Goal: Task Accomplishment & Management: Use online tool/utility

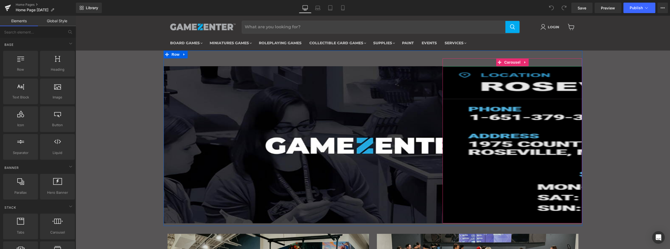
click at [516, 77] on img "Main content" at bounding box center [651, 144] width 419 height 157
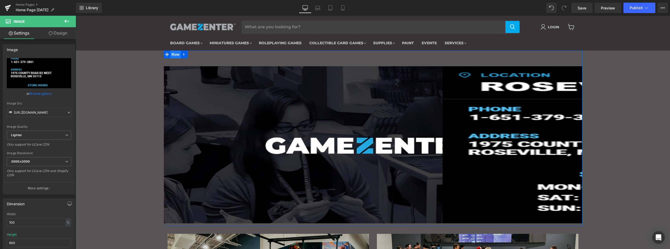
click at [172, 56] on span "Row" at bounding box center [175, 54] width 10 height 8
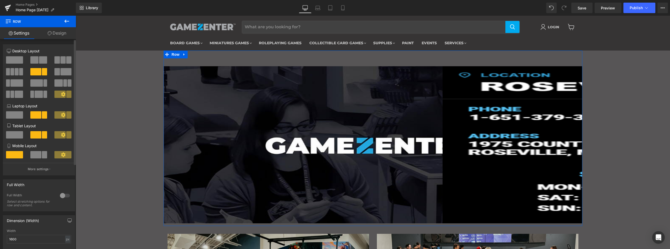
click at [14, 58] on span at bounding box center [14, 59] width 17 height 7
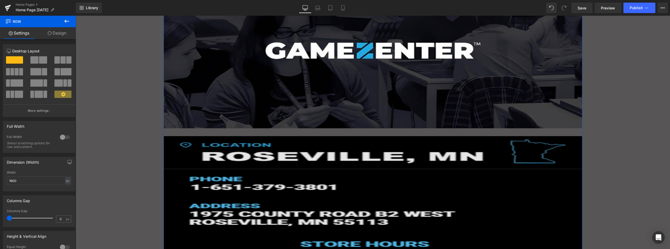
scroll to position [113, 0]
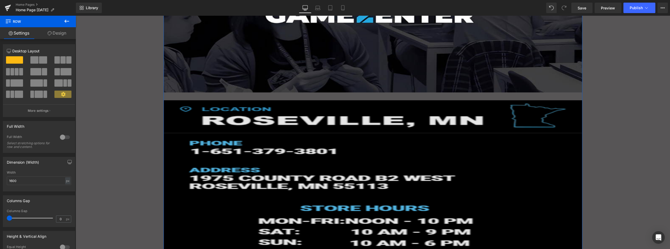
click at [334, 128] on img "Main content" at bounding box center [373, 178] width 419 height 157
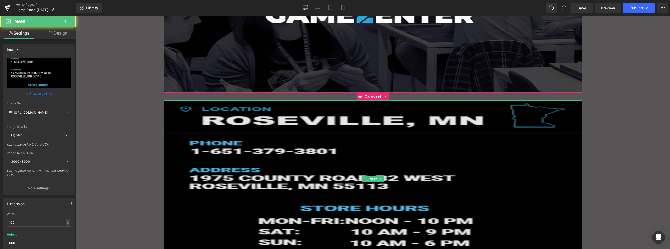
click at [312, 137] on img "Main content" at bounding box center [373, 178] width 419 height 157
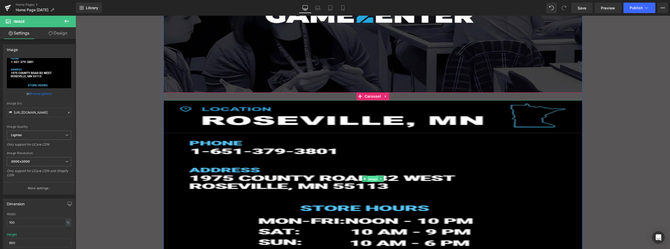
click at [372, 178] on span "Image" at bounding box center [372, 179] width 11 height 6
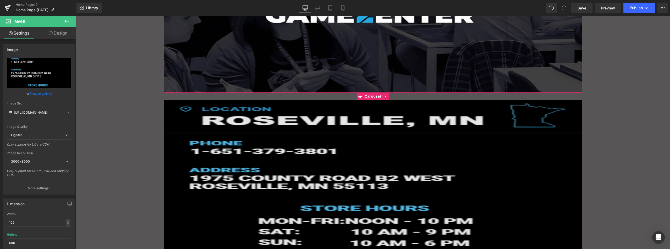
click at [327, 136] on img "Main content" at bounding box center [373, 178] width 419 height 157
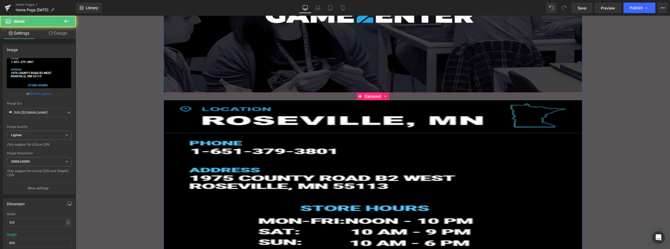
click at [372, 96] on span "Carousel" at bounding box center [372, 96] width 19 height 8
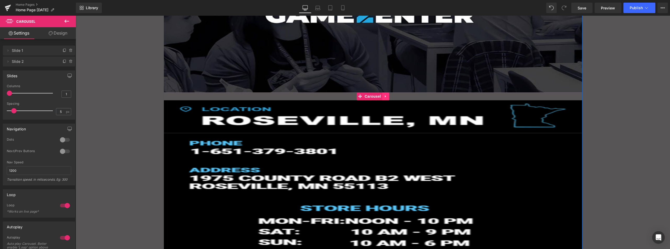
click at [384, 96] on icon "Main content" at bounding box center [386, 96] width 4 height 4
click at [388, 95] on icon "Main content" at bounding box center [389, 96] width 4 height 4
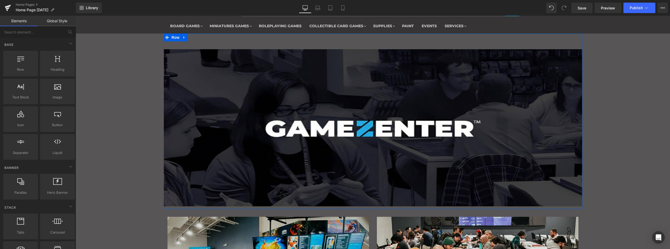
scroll to position [0, 0]
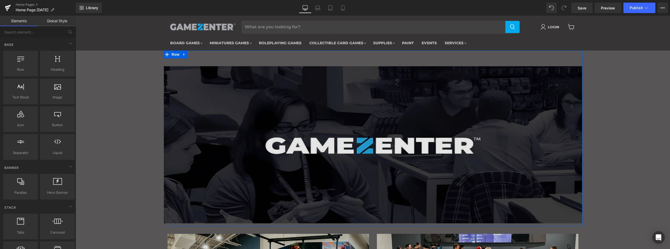
click at [388, 92] on img "Main content" at bounding box center [373, 144] width 419 height 157
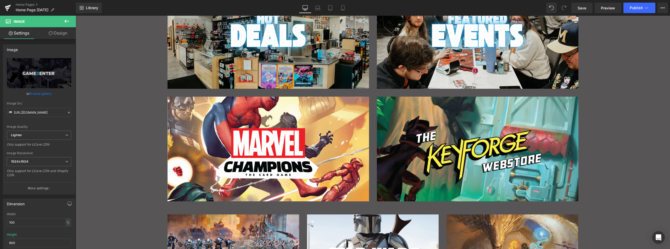
scroll to position [296, 0]
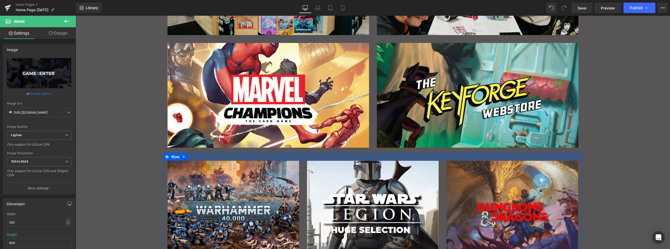
click at [367, 155] on div "Main content" at bounding box center [373, 157] width 419 height 8
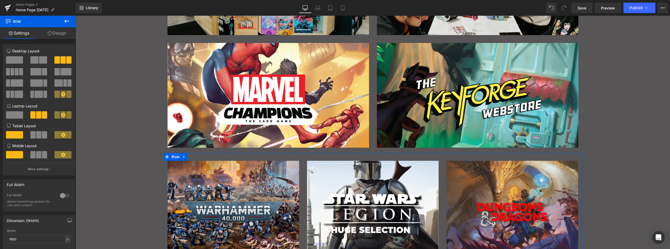
click at [59, 32] on link "Design" at bounding box center [57, 33] width 38 height 12
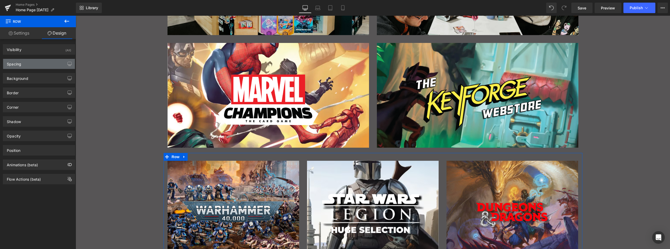
click at [29, 64] on div "Spacing" at bounding box center [39, 64] width 72 height 10
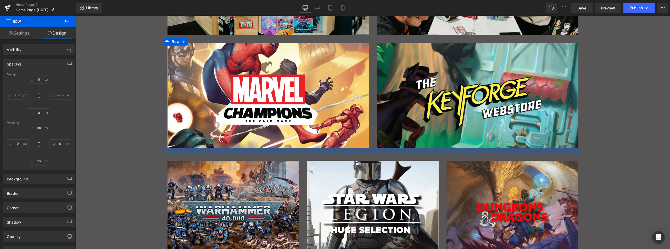
click at [348, 149] on div "Main content" at bounding box center [373, 150] width 419 height 5
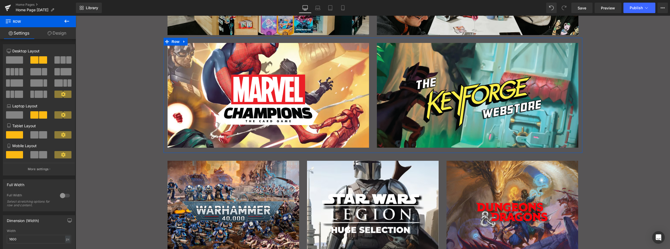
click at [69, 36] on link "Design" at bounding box center [57, 33] width 38 height 12
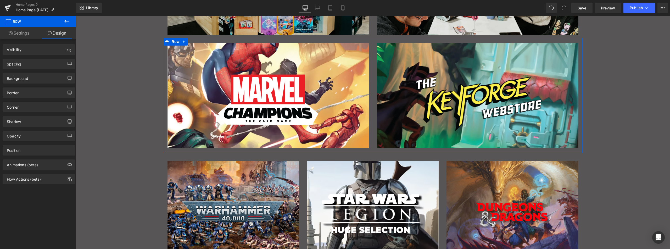
type input "0"
type input "M"
type input "0"
type input "M"
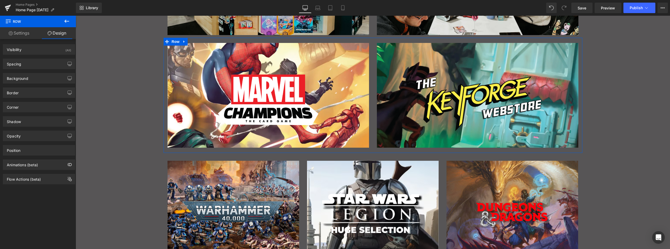
type input "0"
click at [26, 63] on div "Spacing" at bounding box center [39, 64] width 72 height 10
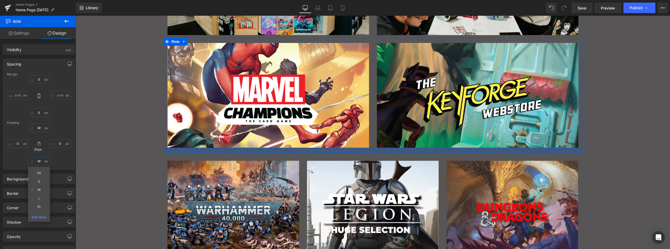
click at [39, 161] on input "M" at bounding box center [39, 161] width 22 height 9
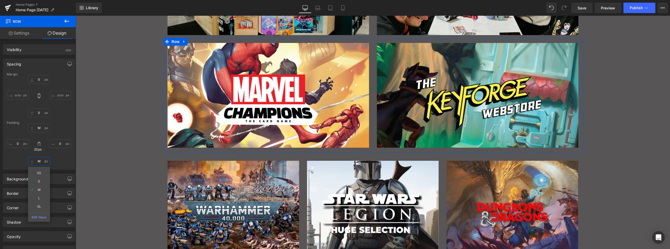
click at [39, 161] on input "M" at bounding box center [39, 161] width 22 height 9
type input "30"
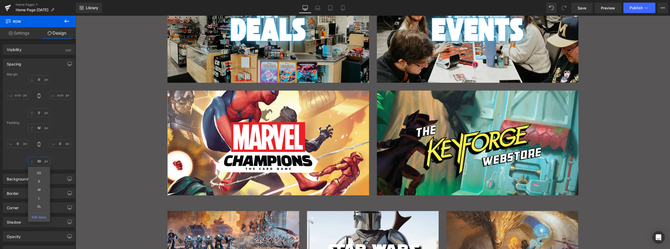
scroll to position [244, 0]
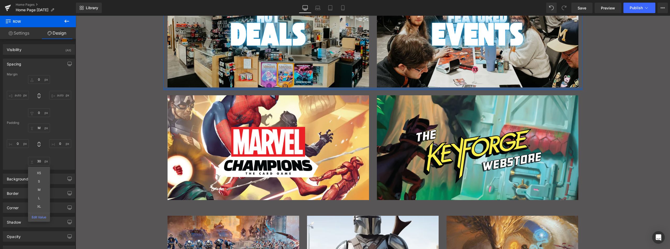
click at [350, 89] on div "Main content" at bounding box center [373, 88] width 419 height 3
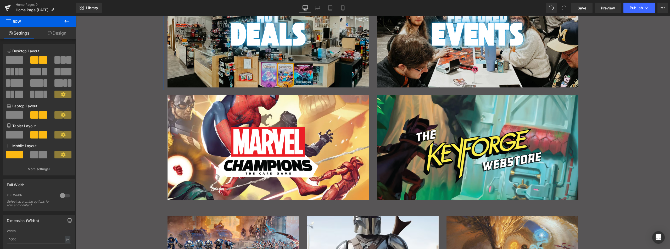
click at [61, 30] on link "Design" at bounding box center [57, 33] width 38 height 12
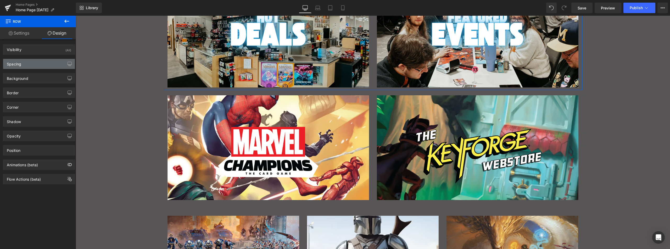
click at [28, 67] on div "Spacing" at bounding box center [39, 64] width 72 height 10
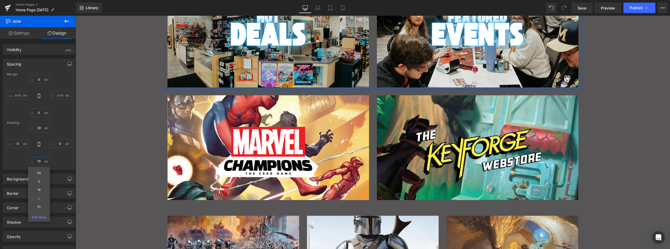
click at [41, 161] on input "10" at bounding box center [39, 161] width 22 height 9
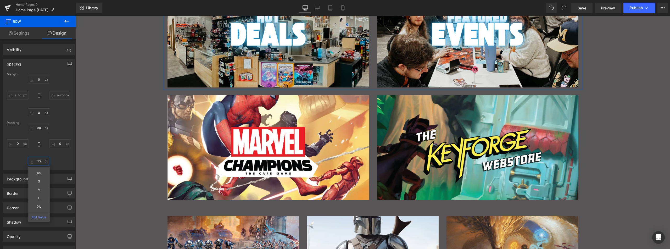
click at [41, 161] on input "10" at bounding box center [39, 161] width 22 height 9
type input "30"
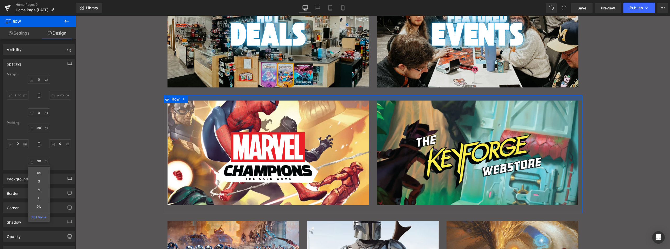
click at [220, 98] on div "Main content" at bounding box center [373, 97] width 419 height 5
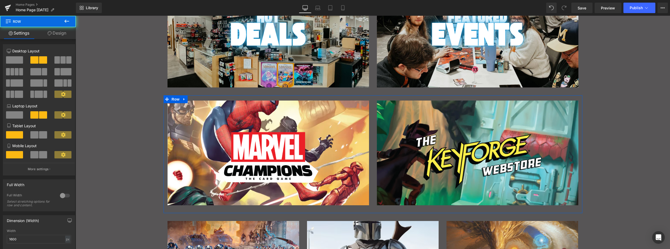
click at [60, 35] on link "Design" at bounding box center [57, 33] width 38 height 12
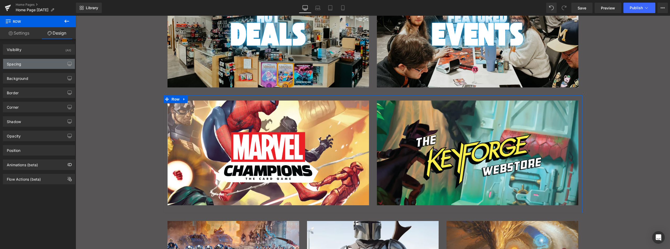
click at [27, 65] on div "Spacing" at bounding box center [39, 64] width 72 height 10
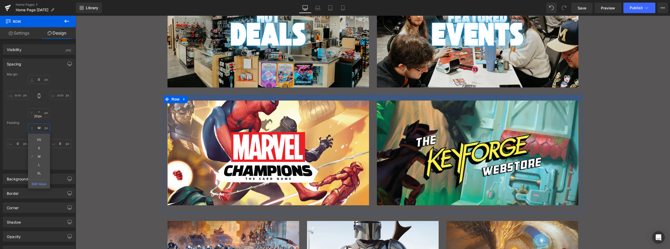
click at [41, 128] on input "M" at bounding box center [39, 127] width 22 height 9
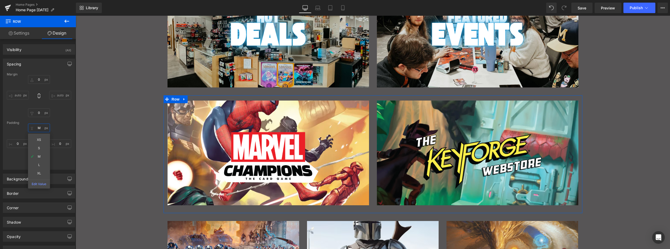
type input "0"
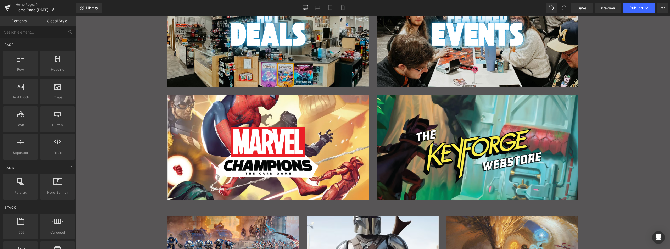
click at [124, 106] on div "Image Image Image Image" at bounding box center [373, 212] width 594 height 846
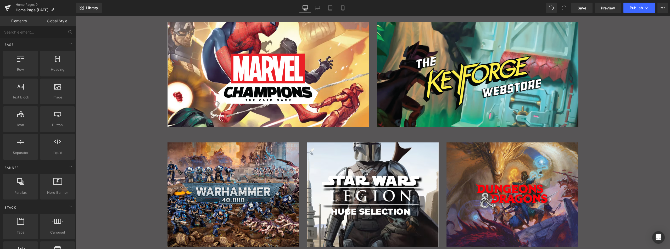
scroll to position [323, 0]
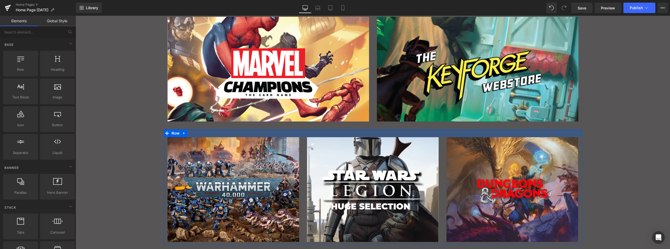
click at [263, 133] on div "Main content" at bounding box center [373, 133] width 419 height 8
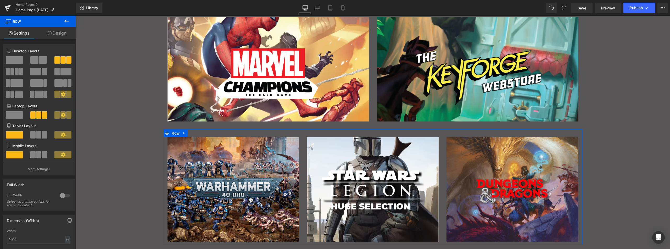
click at [62, 33] on link "Design" at bounding box center [57, 33] width 38 height 12
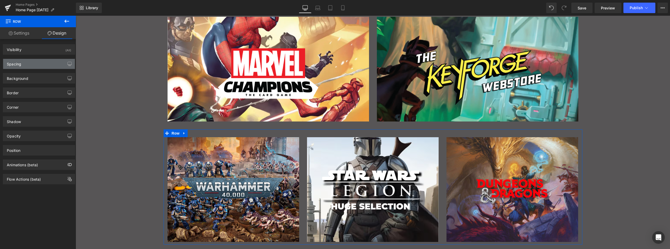
click at [33, 65] on div "Spacing" at bounding box center [39, 64] width 72 height 10
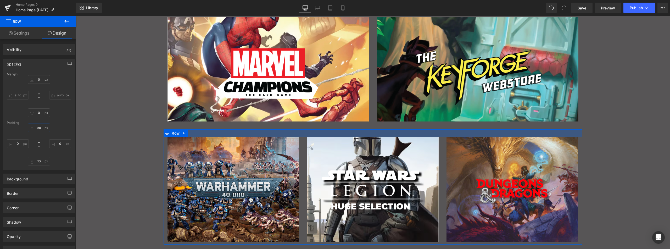
click at [39, 128] on input "30" at bounding box center [39, 127] width 22 height 9
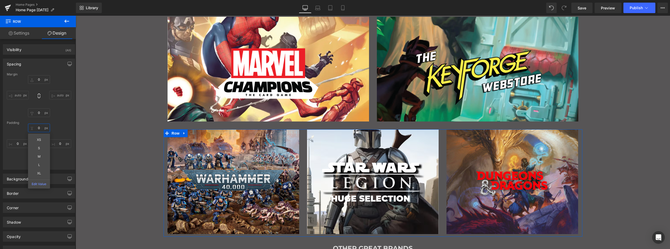
type input "0"
click at [58, 123] on div "Padding" at bounding box center [39, 123] width 64 height 4
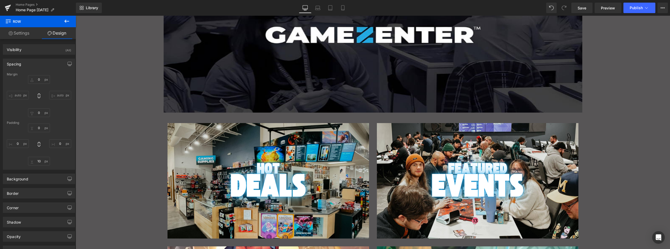
scroll to position [87, 0]
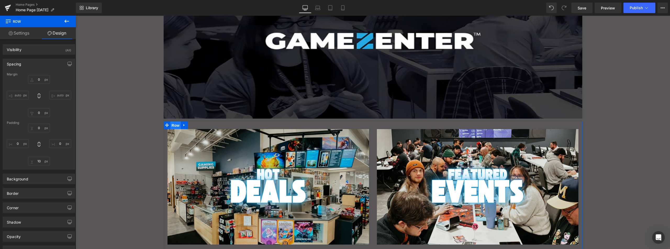
click at [174, 125] on span "Row" at bounding box center [175, 125] width 10 height 8
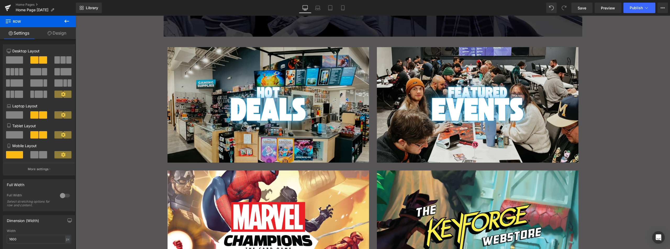
scroll to position [113, 0]
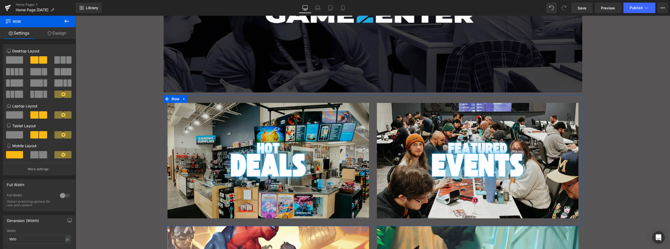
click at [63, 61] on span at bounding box center [62, 59] width 5 height 7
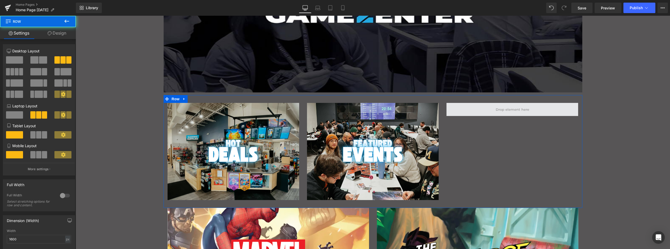
click at [481, 110] on span "Main content" at bounding box center [512, 109] width 132 height 13
click at [484, 110] on span "Main content" at bounding box center [512, 109] width 132 height 13
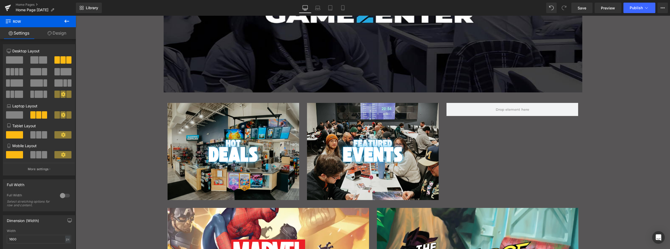
click at [10, 21] on icon at bounding box center [8, 20] width 5 height 5
click at [71, 22] on button at bounding box center [67, 22] width 18 height 12
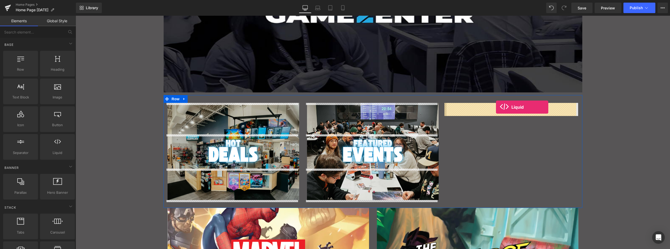
drag, startPoint x: 93, startPoint y: 148, endPoint x: 496, endPoint y: 107, distance: 404.7
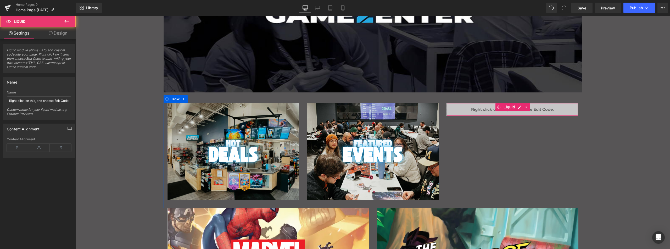
click at [476, 108] on div "Liquid" at bounding box center [512, 109] width 132 height 13
click at [23, 148] on icon at bounding box center [17, 148] width 21 height 8
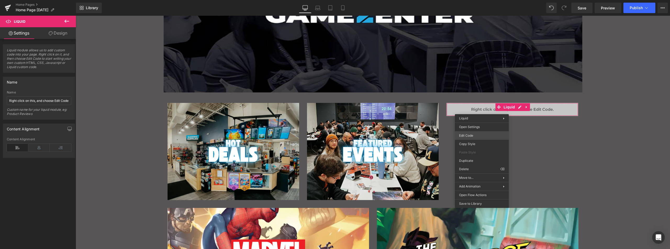
click at [483, 133] on body "Liquid You are previewing how the will restyle your page. You can not edit Elem…" at bounding box center [335, 124] width 670 height 249
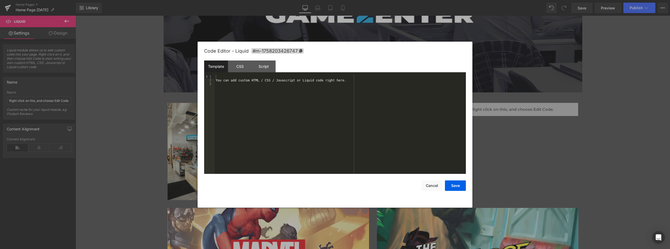
click at [236, 77] on div "You can add custom HTML / CSS / Javascript or Liquid code right here." at bounding box center [340, 128] width 251 height 106
drag, startPoint x: 236, startPoint y: 77, endPoint x: 239, endPoint y: 90, distance: 13.1
click at [239, 90] on div "You can add custom HTML / CSS / Javascript or Liquid code right here." at bounding box center [340, 128] width 251 height 106
click at [453, 185] on button "Save" at bounding box center [455, 185] width 21 height 10
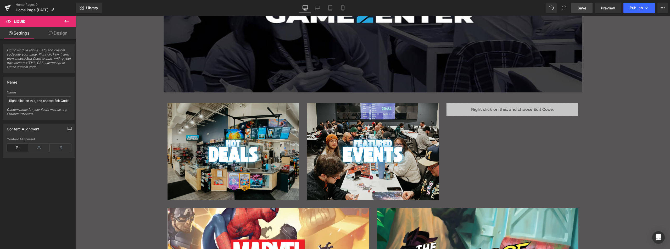
click at [587, 7] on link "Save" at bounding box center [581, 8] width 21 height 10
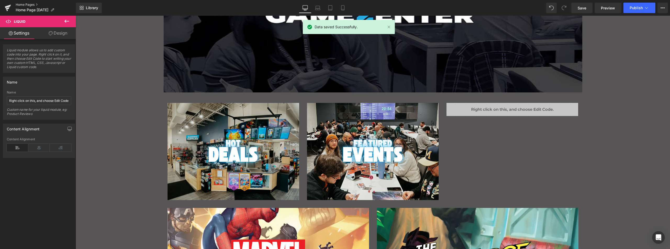
click at [21, 4] on link "Home Pages" at bounding box center [46, 5] width 60 height 4
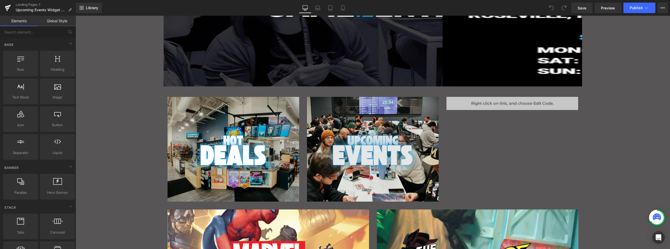
scroll to position [113, 0]
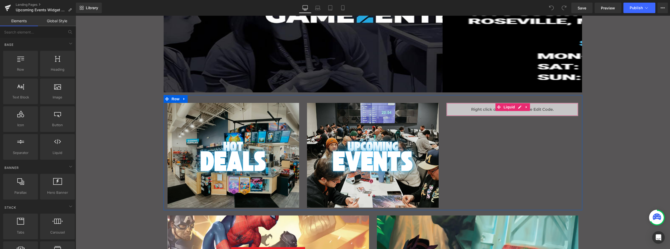
click at [476, 109] on div "Liquid" at bounding box center [512, 109] width 132 height 13
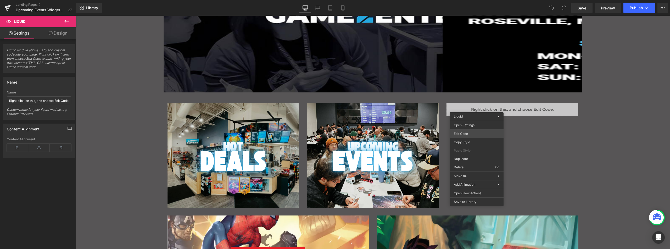
click at [464, 0] on div "You are previewing how the will restyle your page. You can not edit Elements in…" at bounding box center [335, 0] width 670 height 0
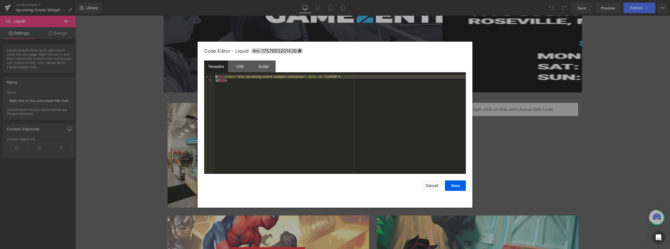
drag, startPoint x: 237, startPoint y: 81, endPoint x: 209, endPoint y: 76, distance: 28.2
click at [209, 76] on pre "1 2 < div class = "bta-upcoming-event-widget-container" data-id = "114550" > </…" at bounding box center [335, 124] width 262 height 99
click at [430, 187] on button "Cancel" at bounding box center [431, 185] width 21 height 10
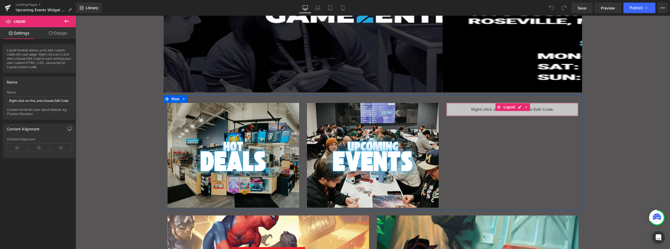
click at [466, 115] on div "Liquid" at bounding box center [512, 109] width 132 height 13
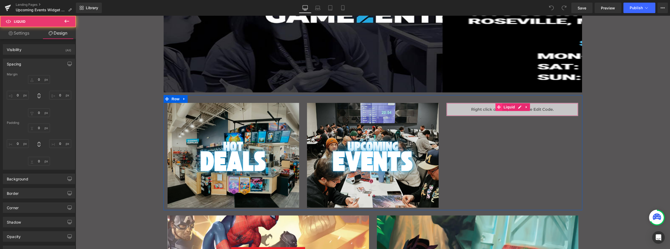
type input "0"
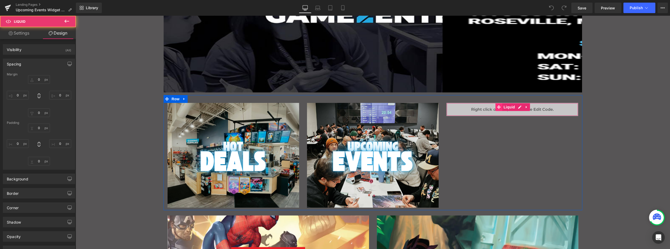
type input "0"
click at [497, 107] on icon "Main content" at bounding box center [499, 107] width 4 height 4
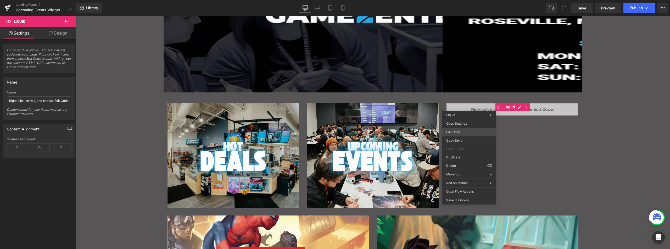
click at [458, 0] on div "Liquid You are previewing how the will restyle your page. You can not edit Elem…" at bounding box center [335, 0] width 670 height 0
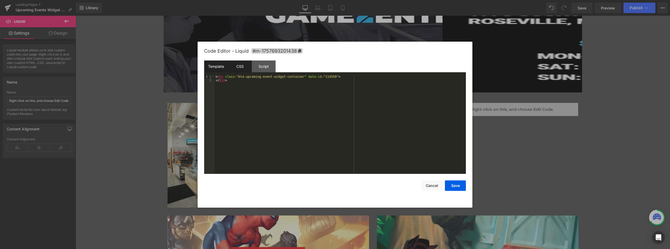
click at [253, 64] on div "Script" at bounding box center [264, 66] width 24 height 12
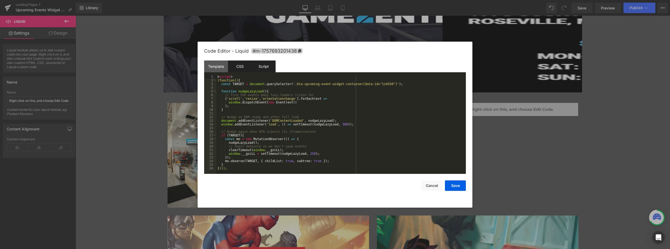
click at [239, 64] on div "CSS" at bounding box center [240, 66] width 24 height 12
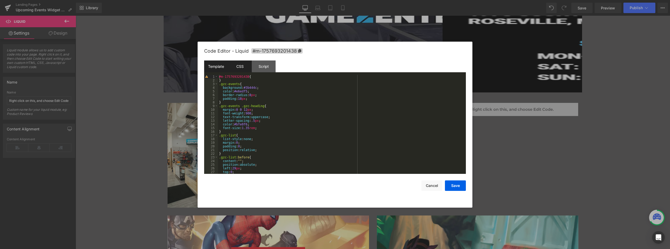
click at [218, 64] on div "Template" at bounding box center [216, 66] width 24 height 12
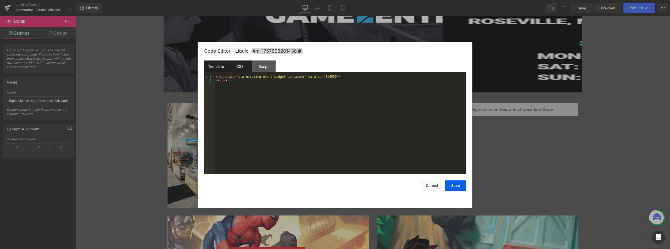
click at [240, 64] on div "CSS" at bounding box center [240, 66] width 24 height 12
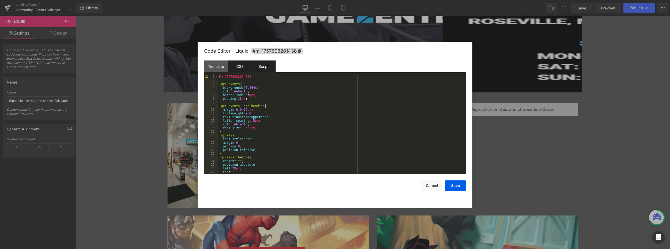
click at [259, 64] on div "Script" at bounding box center [264, 66] width 24 height 12
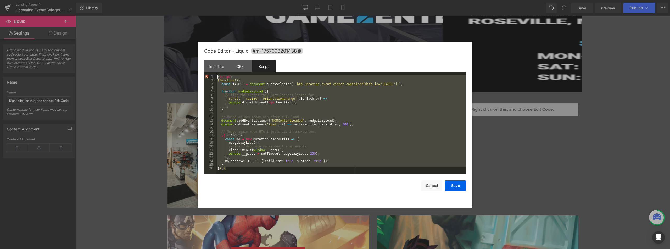
drag, startPoint x: 233, startPoint y: 169, endPoint x: 216, endPoint y: 78, distance: 92.9
click at [216, 78] on div "< script > (function() { const TARGET = document . querySelector ( '.bta-upcomi…" at bounding box center [340, 128] width 249 height 106
click at [114, 55] on div at bounding box center [335, 124] width 670 height 249
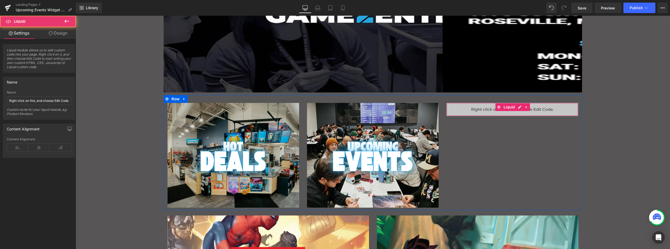
click at [460, 108] on div "Liquid" at bounding box center [512, 109] width 132 height 13
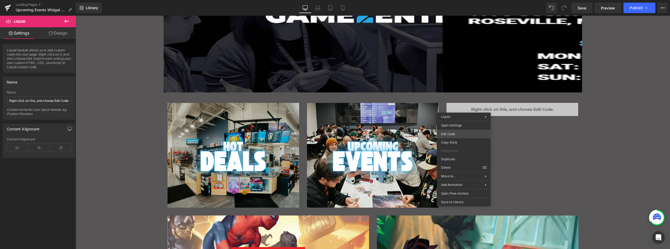
click at [453, 0] on div "Liquid You are previewing how the will restyle your page. You can not edit Elem…" at bounding box center [335, 0] width 670 height 0
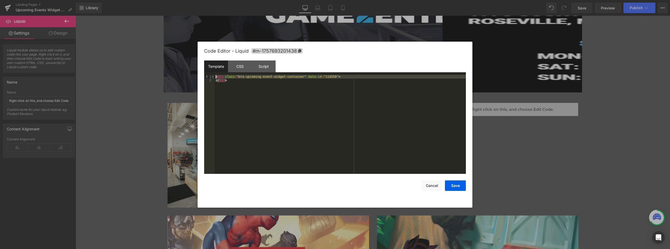
drag, startPoint x: 237, startPoint y: 80, endPoint x: 212, endPoint y: 76, distance: 24.5
click at [212, 76] on pre "1 2 < div class = "bta-upcoming-event-widget-container" data-id = "114550" > </…" at bounding box center [335, 124] width 262 height 99
click at [238, 61] on div "CSS" at bounding box center [240, 66] width 24 height 12
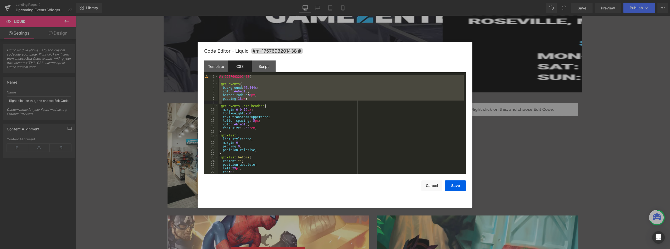
drag, startPoint x: 219, startPoint y: 76, endPoint x: 259, endPoint y: 101, distance: 46.8
click at [259, 101] on div "#m-1757693201438 { } .gzc-events { background : #3b444c ; color : #e6edf5 ; bor…" at bounding box center [341, 128] width 246 height 106
click at [226, 80] on div "#m-1757693201438 { } .gzc-events { background : #3b444c ; color : #e6edf5 ; bor…" at bounding box center [341, 124] width 246 height 99
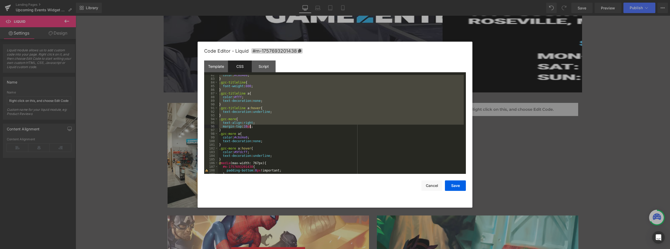
scroll to position [381, 0]
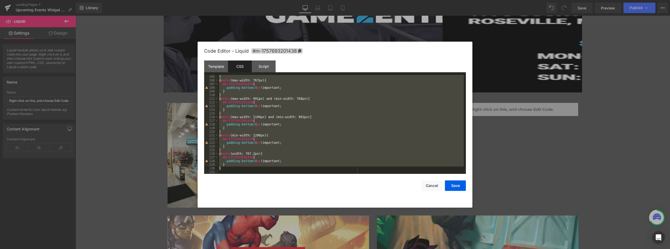
drag, startPoint x: 219, startPoint y: 85, endPoint x: 268, endPoint y: 168, distance: 96.9
click at [268, 168] on div "} @ media (max-width: 767px) { #m-1757693201438 { padding-bottom : 0 px !import…" at bounding box center [341, 128] width 246 height 106
click at [223, 65] on div "Template" at bounding box center [216, 66] width 24 height 12
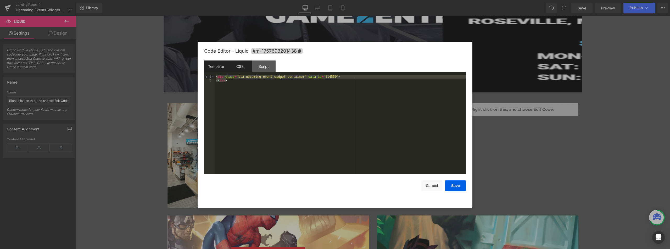
click at [236, 65] on div "CSS" at bounding box center [240, 66] width 24 height 12
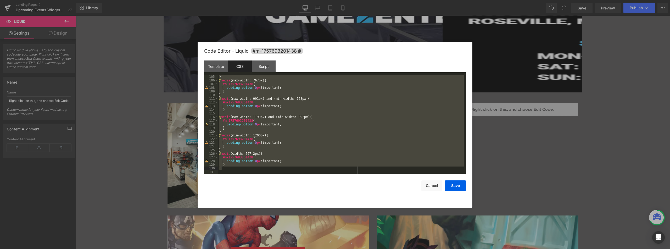
click at [250, 89] on div "} @ media (max-width: 767px) { #m-1757693201438 { padding-bottom : 0 px !import…" at bounding box center [341, 124] width 246 height 99
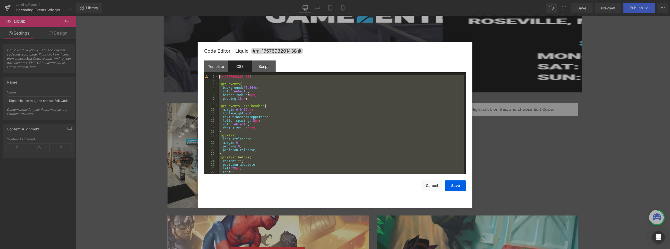
scroll to position [0, 0]
drag, startPoint x: 231, startPoint y: 168, endPoint x: 191, endPoint y: 47, distance: 127.7
click at [191, 47] on body "Liquid You are previewing how the will restyle your page. You can not edit Elem…" at bounding box center [335, 124] width 670 height 249
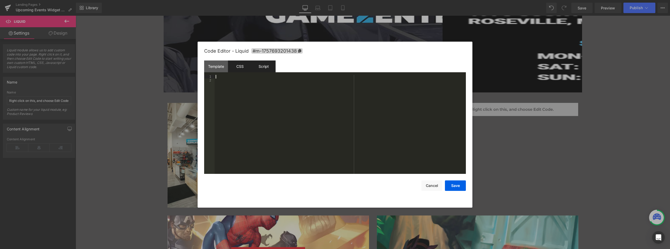
click at [267, 67] on div "Script" at bounding box center [264, 66] width 24 height 12
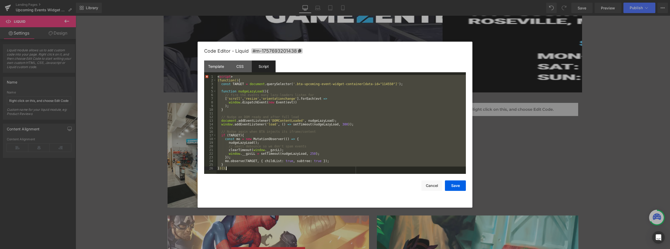
drag, startPoint x: 217, startPoint y: 76, endPoint x: 280, endPoint y: 176, distance: 117.5
click at [280, 176] on div "Code Editor - Liquid #m-1757693201438 Template CSS Script Data 1 2 < div class …" at bounding box center [335, 125] width 262 height 166
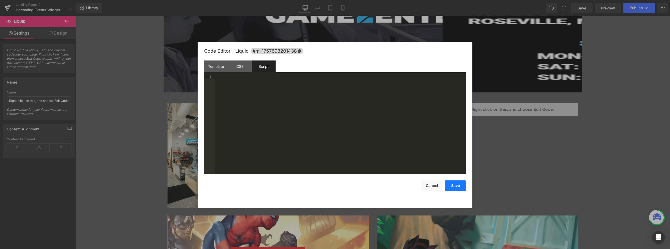
click at [448, 185] on button "Save" at bounding box center [455, 185] width 21 height 10
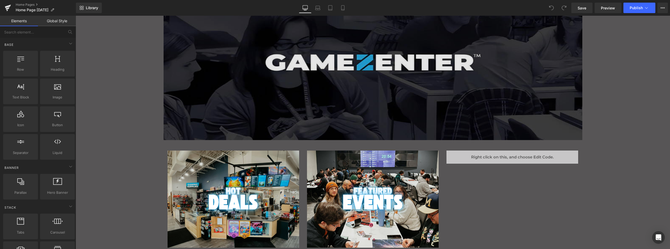
scroll to position [87, 0]
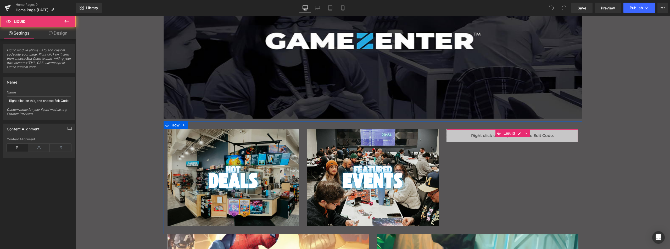
click at [480, 139] on div "Liquid" at bounding box center [512, 135] width 132 height 13
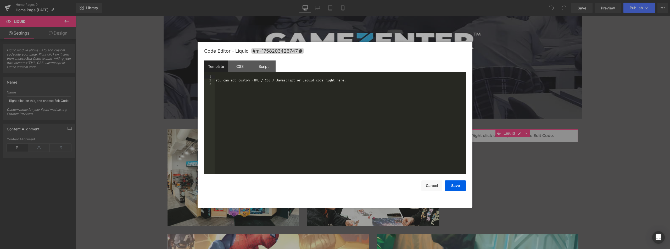
click at [470, 0] on div "You are previewing how the will restyle your page. You can not edit Elements in…" at bounding box center [335, 0] width 670 height 0
drag, startPoint x: 225, startPoint y: 75, endPoint x: 241, endPoint y: 106, distance: 35.2
click at [241, 106] on div "You can add custom HTML / CSS / Javascript or Liquid code right here." at bounding box center [340, 128] width 251 height 106
click at [242, 69] on div "CSS" at bounding box center [240, 66] width 24 height 12
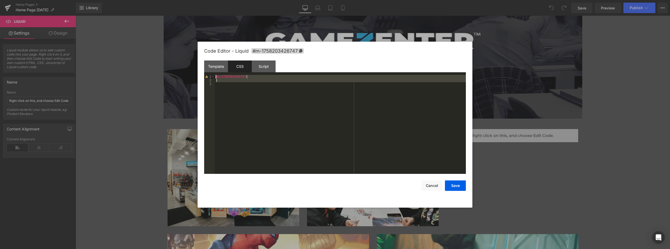
drag, startPoint x: 212, startPoint y: 78, endPoint x: 205, endPoint y: 75, distance: 7.4
click at [205, 75] on pre "1 2 3 #m-1758203426747 { } XXXXXXXXXXXXXXXXXXXXXXXXXXXXXXXXXXXXXXXXXXXXXXXXXX" at bounding box center [335, 124] width 262 height 99
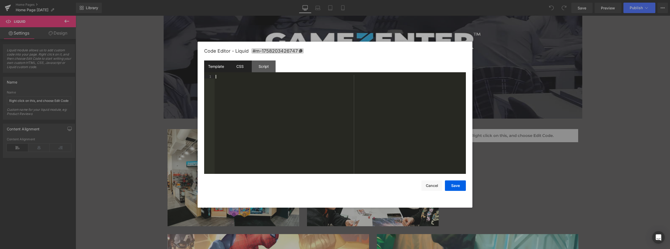
click at [213, 67] on div "Template" at bounding box center [216, 66] width 24 height 12
click at [452, 185] on button "Save" at bounding box center [455, 185] width 21 height 10
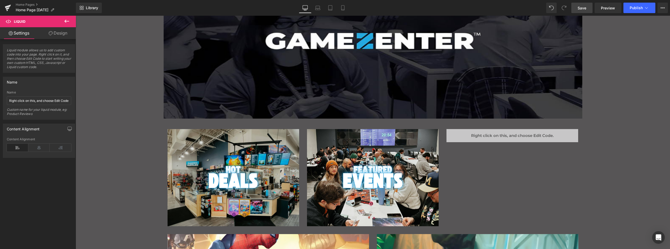
drag, startPoint x: 584, startPoint y: 6, endPoint x: 530, endPoint y: 14, distance: 55.1
click at [584, 6] on span "Save" at bounding box center [581, 7] width 9 height 5
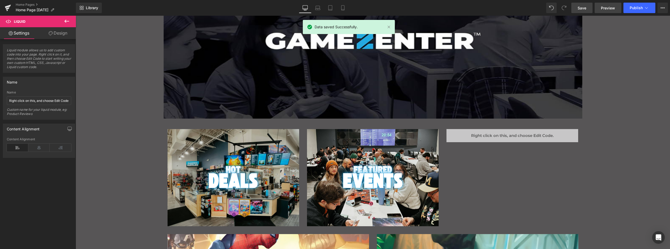
click at [608, 10] on span "Preview" at bounding box center [608, 7] width 14 height 5
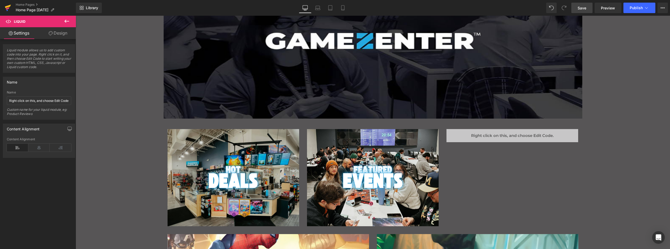
click at [6, 6] on icon at bounding box center [8, 7] width 6 height 13
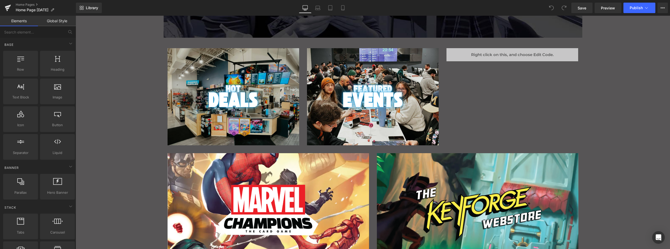
scroll to position [166, 0]
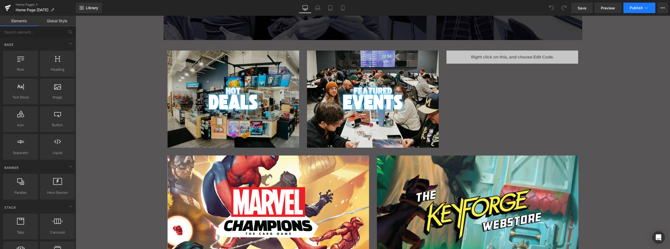
click at [631, 6] on span "Publish" at bounding box center [635, 8] width 13 height 4
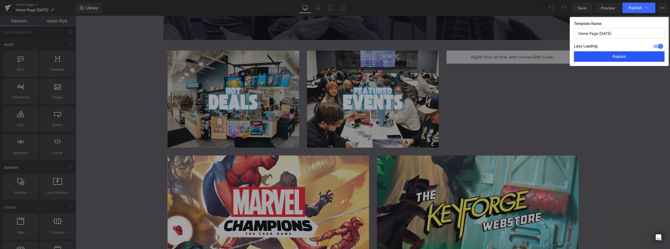
click at [618, 55] on button "Publish" at bounding box center [619, 56] width 91 height 10
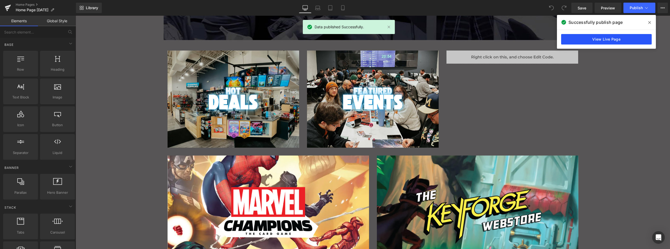
click at [586, 41] on link "View Live Page" at bounding box center [606, 39] width 91 height 10
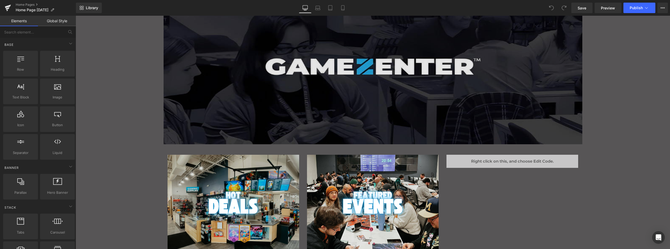
scroll to position [61, 0]
click at [352, 100] on img "Main content" at bounding box center [373, 66] width 419 height 157
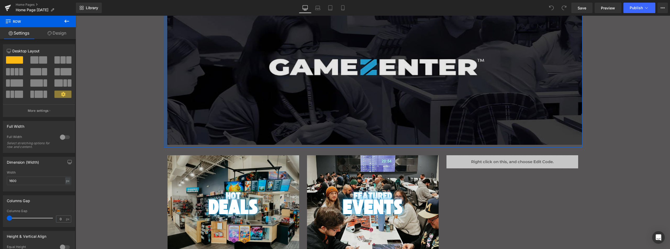
drag, startPoint x: 161, startPoint y: 91, endPoint x: 165, endPoint y: 90, distance: 3.7
click at [165, 90] on div "Image Image Image Image" at bounding box center [373, 59] width 419 height 175
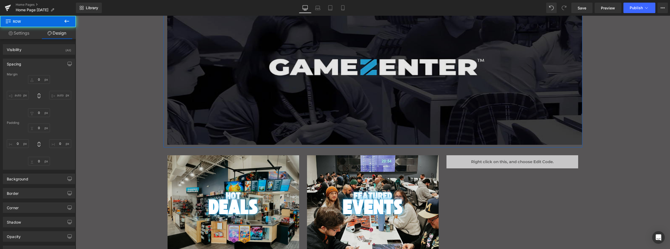
type input "0"
type input "30"
type input "0"
type input "10"
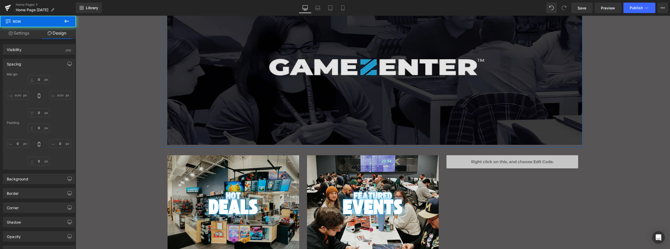
type input "14"
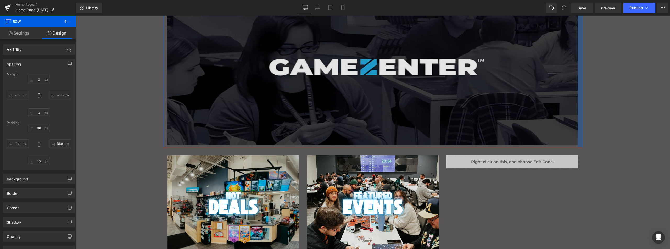
type input "17px"
drag, startPoint x: 579, startPoint y: 107, endPoint x: 575, endPoint y: 107, distance: 4.5
click at [575, 107] on div "Image Image Image Image" at bounding box center [373, 59] width 419 height 175
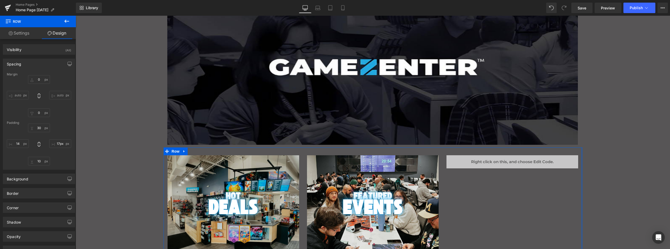
click at [581, 161] on div "Main content" at bounding box center [581, 203] width 1 height 113
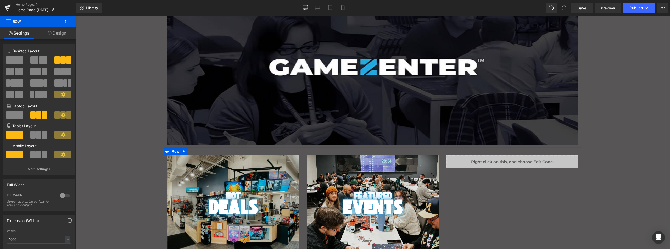
drag, startPoint x: 53, startPoint y: 32, endPoint x: 22, endPoint y: 92, distance: 66.5
click at [53, 32] on link "Design" at bounding box center [57, 33] width 38 height 12
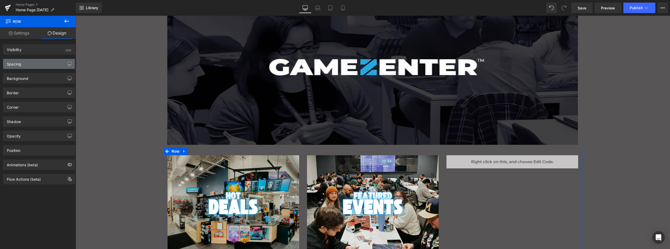
click at [24, 63] on div "Spacing" at bounding box center [39, 64] width 72 height 10
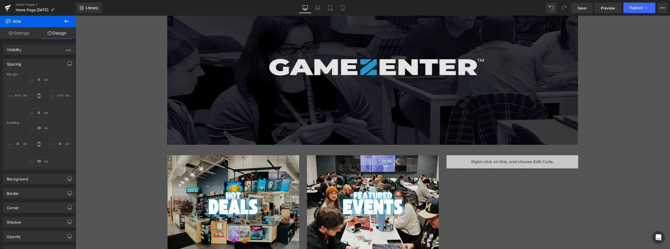
click at [430, 91] on img "Main content" at bounding box center [376, 66] width 419 height 157
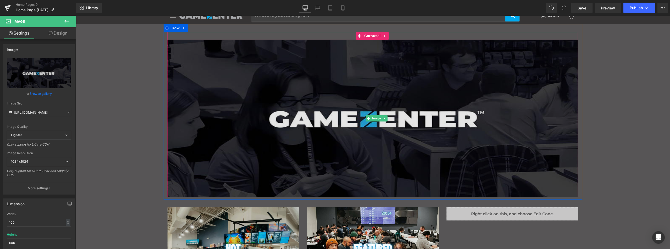
scroll to position [9, 0]
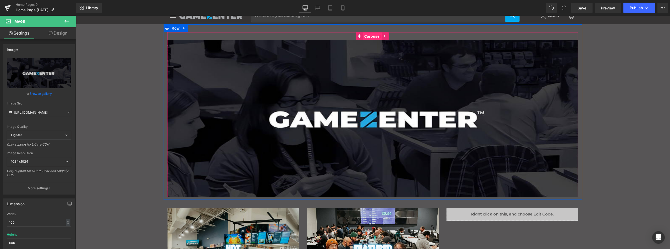
click at [367, 33] on span "Carousel" at bounding box center [372, 36] width 19 height 8
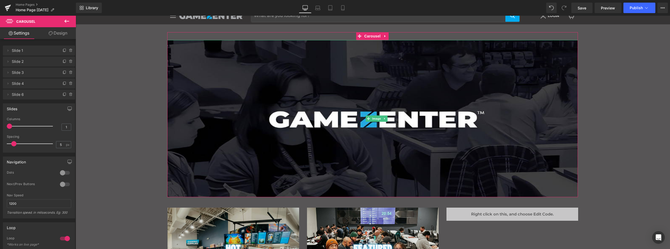
click at [19, 50] on span "Slide 1" at bounding box center [34, 51] width 44 height 10
click at [8, 50] on icon at bounding box center [8, 50] width 1 height 2
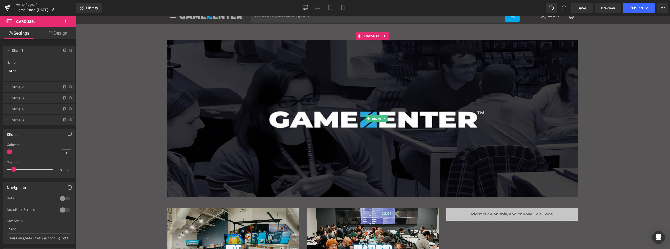
click at [19, 69] on input "Slide 1" at bounding box center [39, 70] width 65 height 9
click at [18, 50] on span "Slide 1" at bounding box center [34, 51] width 44 height 10
click at [8, 49] on icon at bounding box center [8, 50] width 4 height 4
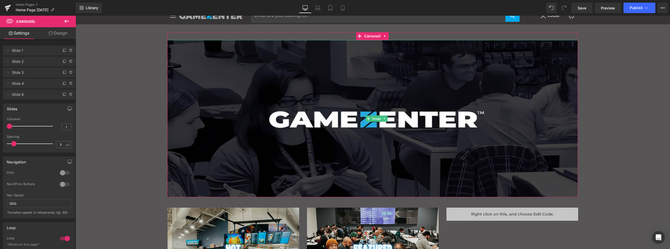
click at [15, 50] on span "Slide 1" at bounding box center [34, 51] width 44 height 10
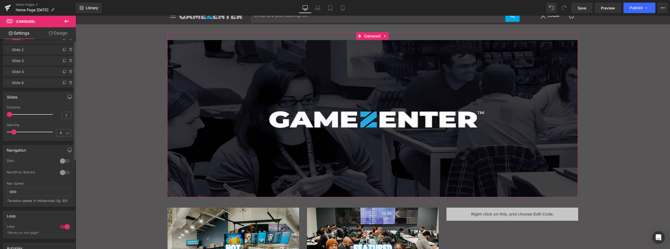
scroll to position [0, 0]
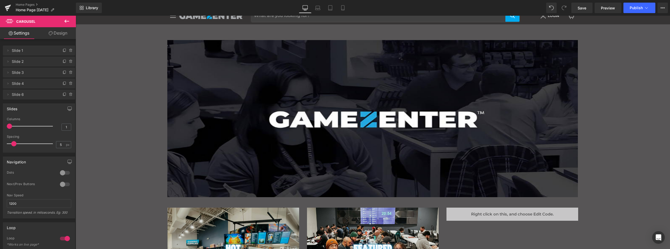
click at [11, 21] on icon at bounding box center [10, 21] width 8 height 5
click at [48, 30] on link "Design" at bounding box center [58, 33] width 38 height 12
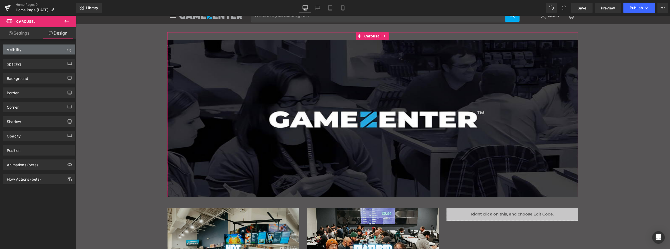
click at [25, 49] on div "Visibility (All)" at bounding box center [39, 49] width 72 height 10
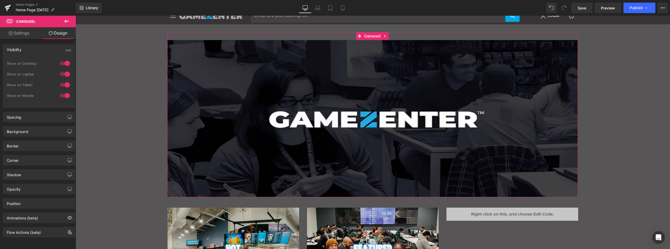
click at [64, 94] on div at bounding box center [65, 95] width 13 height 8
click at [333, 8] on icon at bounding box center [330, 7] width 5 height 5
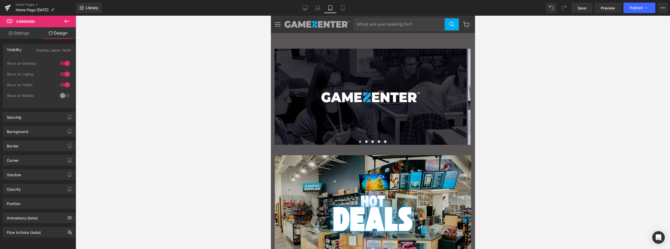
click at [233, 98] on div at bounding box center [373, 132] width 594 height 233
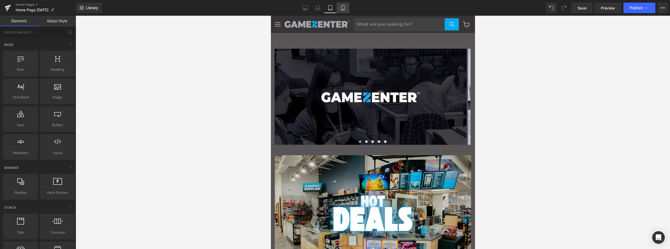
click at [341, 8] on icon at bounding box center [342, 7] width 5 height 5
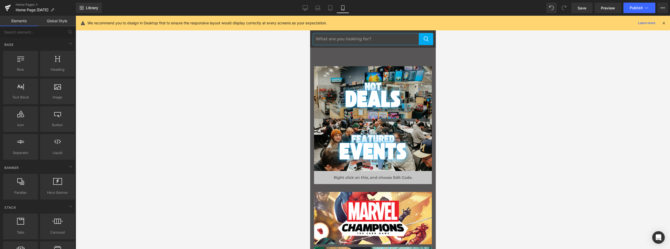
click at [356, 36] on input "Search" at bounding box center [365, 39] width 106 height 12
click at [662, 21] on icon at bounding box center [663, 23] width 5 height 5
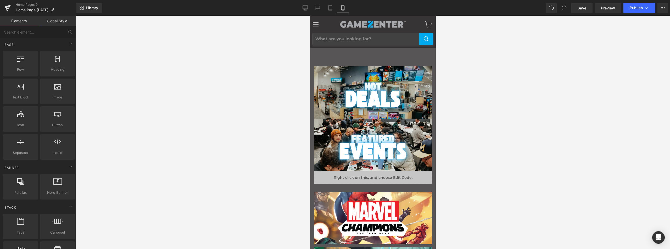
click at [314, 23] on div "Menu" at bounding box center [315, 24] width 11 height 12
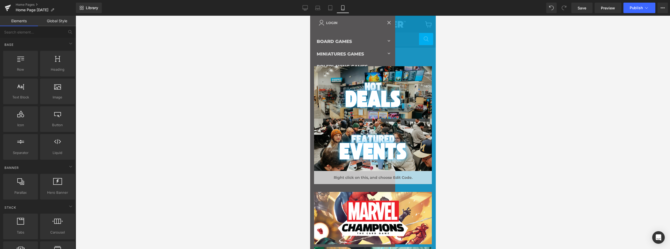
click at [387, 23] on icon at bounding box center [388, 22] width 3 height 3
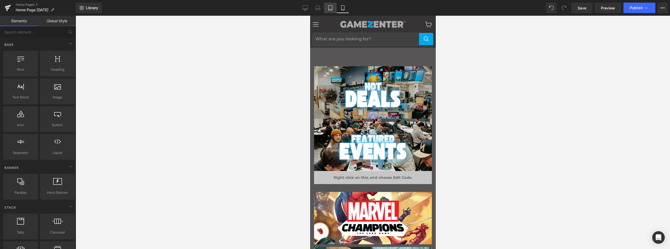
click at [332, 7] on icon at bounding box center [330, 7] width 5 height 5
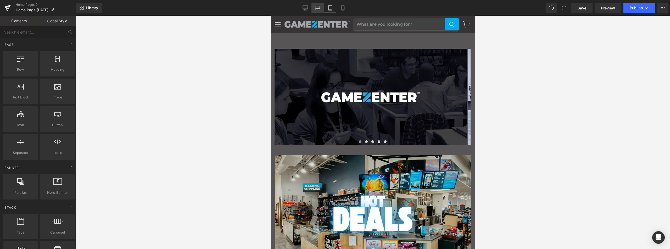
scroll to position [17, 0]
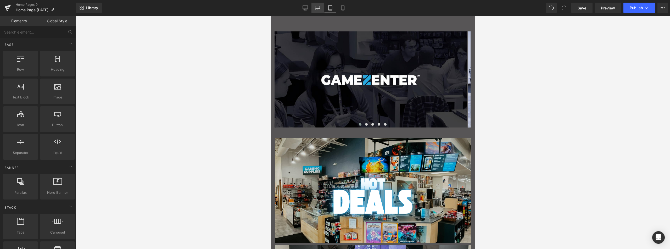
click at [316, 8] on icon at bounding box center [318, 7] width 4 height 2
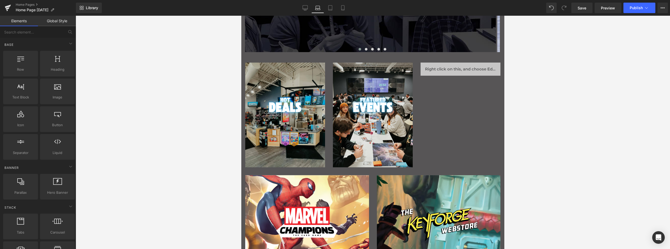
scroll to position [0, 0]
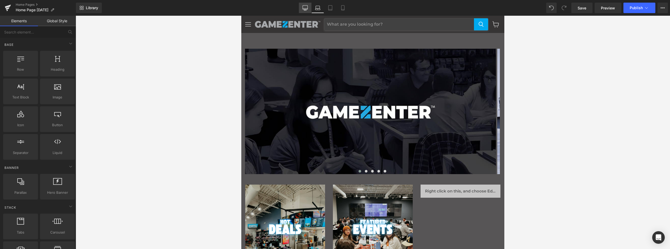
click at [305, 7] on icon at bounding box center [304, 7] width 5 height 5
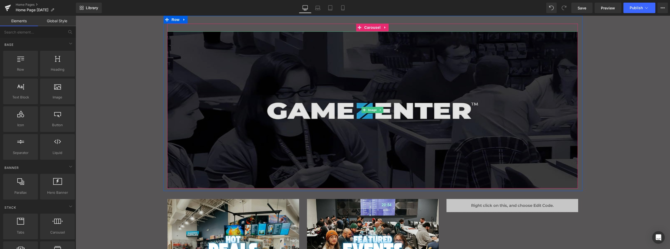
click at [337, 86] on img "Main content" at bounding box center [372, 109] width 410 height 157
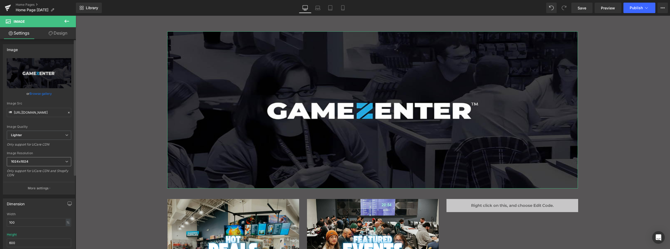
click at [52, 160] on span "1024x1024" at bounding box center [39, 161] width 64 height 9
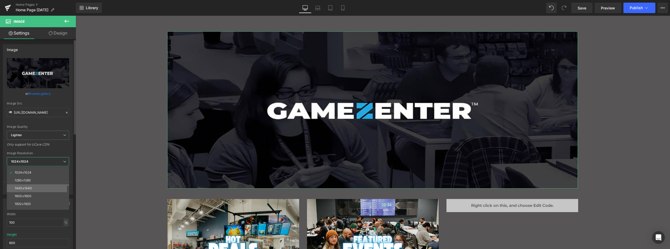
scroll to position [49, 0]
click at [52, 192] on li "1280x1280" at bounding box center [39, 193] width 65 height 8
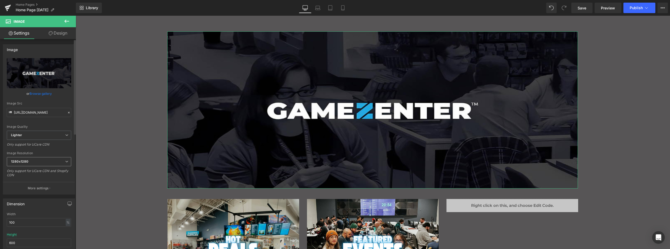
type input "[URL][DOMAIN_NAME]"
click at [52, 188] on button "More settings" at bounding box center [39, 188] width 72 height 12
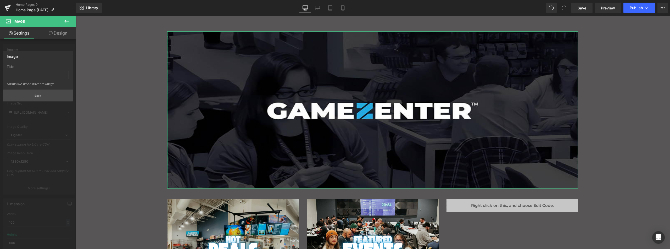
click at [41, 96] on button "Back" at bounding box center [38, 95] width 70 height 12
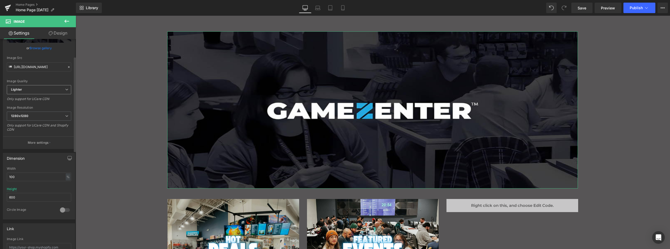
scroll to position [0, 0]
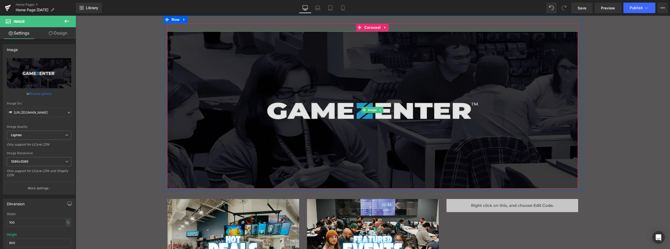
click at [371, 66] on img "Main content" at bounding box center [372, 109] width 410 height 157
click at [369, 67] on img "Main content" at bounding box center [372, 109] width 410 height 157
click at [359, 80] on img "Main content" at bounding box center [372, 109] width 410 height 157
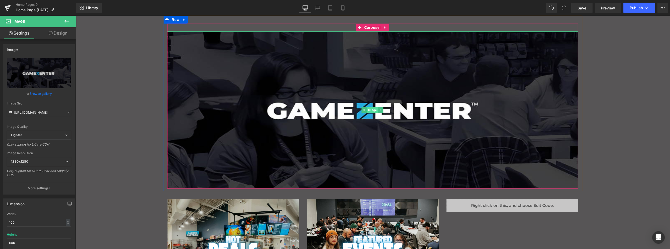
click at [367, 109] on span "Image" at bounding box center [372, 110] width 11 height 6
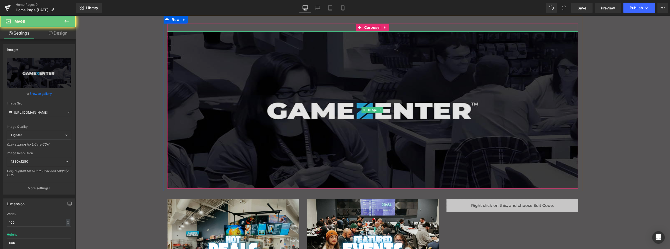
click at [280, 96] on img "Main content" at bounding box center [372, 109] width 410 height 157
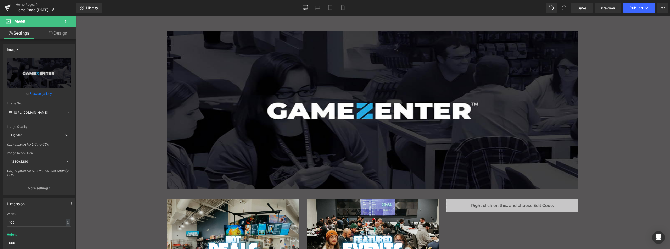
click at [65, 20] on icon at bounding box center [67, 21] width 6 height 6
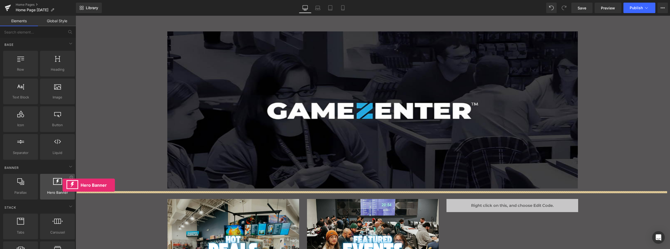
drag, startPoint x: 59, startPoint y: 187, endPoint x: 44, endPoint y: 185, distance: 14.8
click at [44, 185] on div at bounding box center [58, 184] width 32 height 12
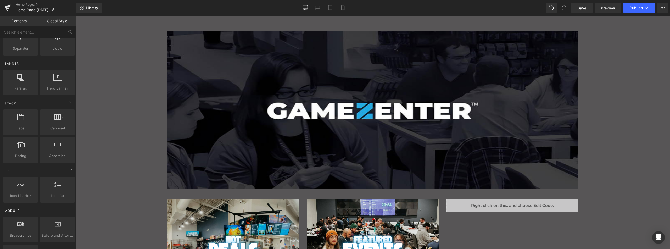
scroll to position [157, 0]
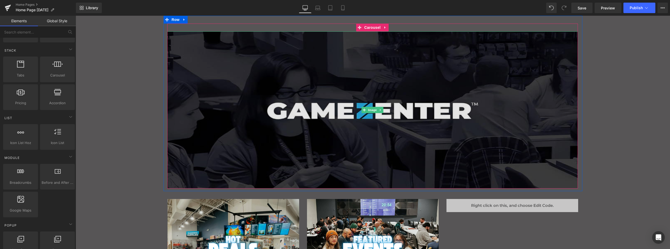
click at [279, 66] on img "Main content" at bounding box center [372, 109] width 410 height 157
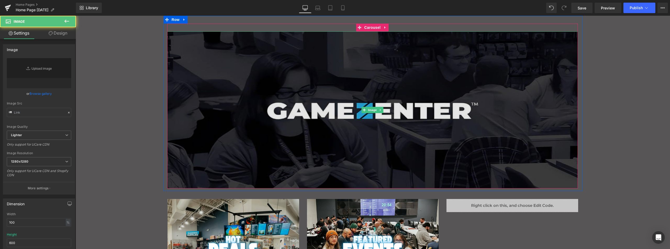
type input "[URL][DOMAIN_NAME]"
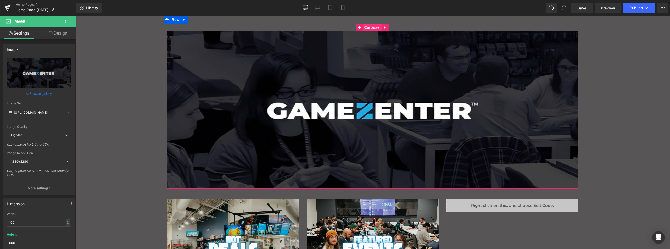
click at [365, 28] on span "Carousel" at bounding box center [372, 28] width 19 height 8
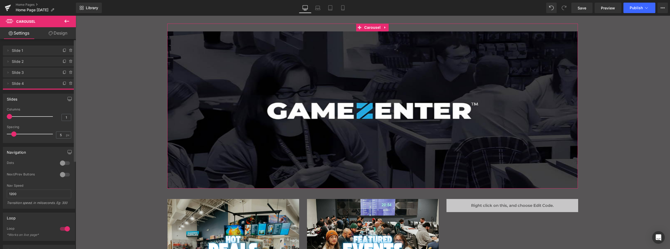
drag, startPoint x: 16, startPoint y: 95, endPoint x: 19, endPoint y: 97, distance: 3.2
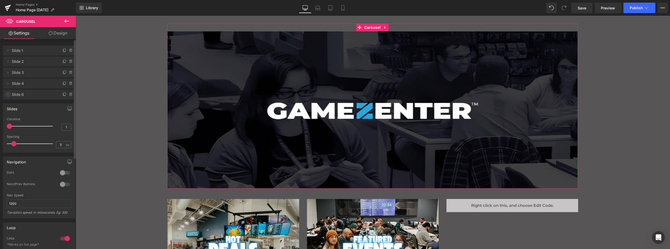
click at [9, 95] on icon at bounding box center [8, 94] width 4 height 4
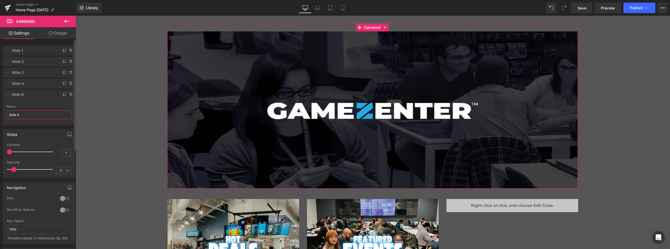
drag, startPoint x: 23, startPoint y: 114, endPoint x: 18, endPoint y: 114, distance: 5.8
click at [18, 114] on input "Slide 6" at bounding box center [39, 114] width 65 height 9
type input "Slide 5"
click at [40, 101] on li "Delete Cancel Slide 5 Slide 5 Name Slide 5" at bounding box center [39, 107] width 72 height 36
click at [7, 96] on icon at bounding box center [8, 94] width 4 height 4
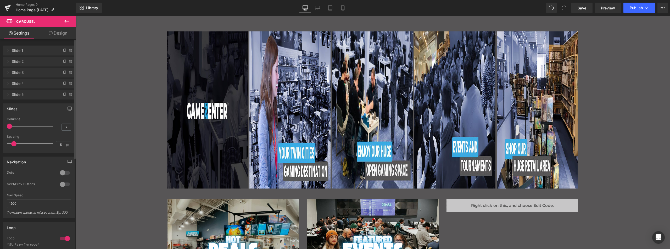
type input "1"
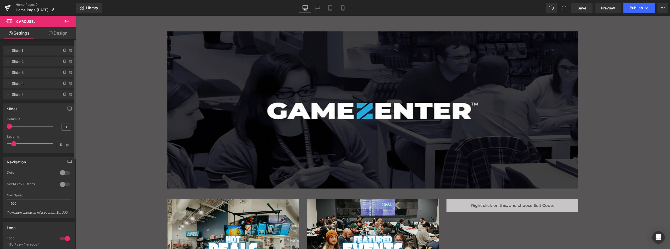
drag, startPoint x: 9, startPoint y: 128, endPoint x: 1, endPoint y: 126, distance: 8.8
click at [1, 126] on div "Slides 1 Columns 1 1 Columns 1 1 Columns 1 1 Columns 1 5px Spacing 5 px 5px Spa…" at bounding box center [39, 125] width 78 height 53
drag, startPoint x: 14, startPoint y: 145, endPoint x: 23, endPoint y: 145, distance: 9.4
click at [23, 145] on span at bounding box center [23, 143] width 5 height 5
drag, startPoint x: 30, startPoint y: 144, endPoint x: 43, endPoint y: 144, distance: 13.3
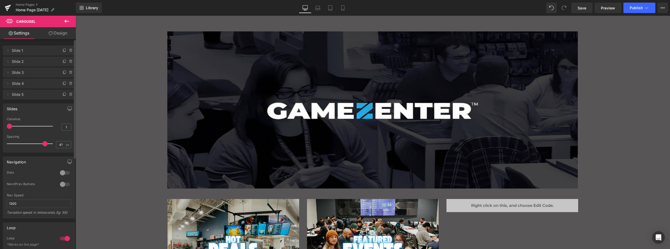
click at [43, 144] on div at bounding box center [30, 143] width 43 height 10
drag, startPoint x: 149, startPoint y: 160, endPoint x: 76, endPoint y: 144, distance: 74.2
type input "0"
drag, startPoint x: 51, startPoint y: 145, endPoint x: 0, endPoint y: 144, distance: 50.8
click at [0, 144] on div "Slides 1 Columns 1 1 Columns 1 1 Columns 1 1 Columns 1 0px Spacing 0 px 5px Spa…" at bounding box center [39, 125] width 78 height 53
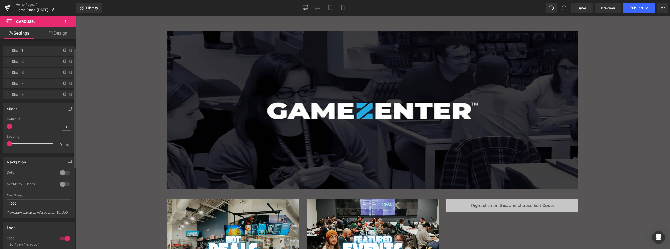
scroll to position [52, 0]
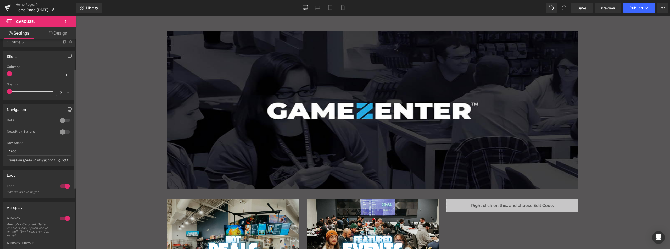
click at [65, 122] on div at bounding box center [65, 120] width 13 height 8
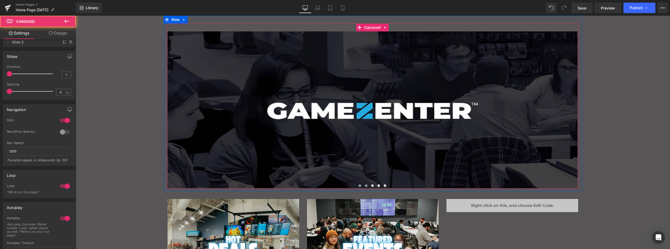
click at [365, 185] on span "Main content" at bounding box center [366, 185] width 3 height 3
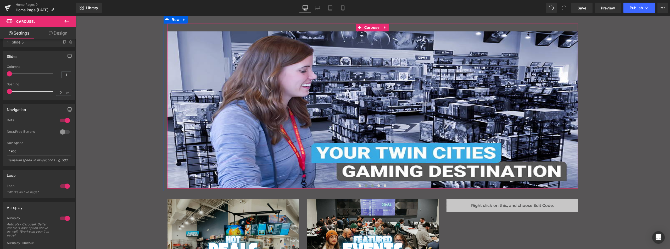
click at [371, 186] on span "Main content" at bounding box center [372, 185] width 3 height 3
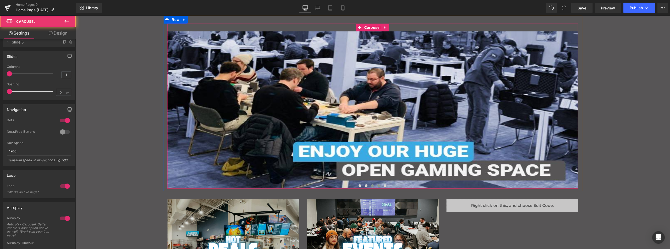
click at [375, 186] on button "Main content" at bounding box center [378, 185] width 6 height 5
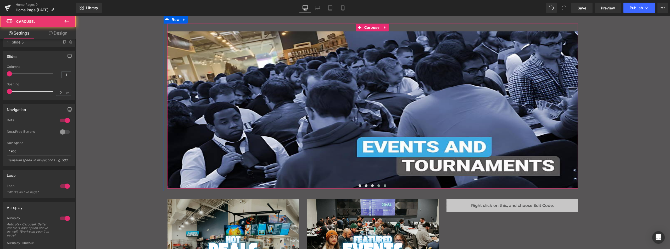
click at [384, 185] on span "Main content" at bounding box center [385, 185] width 3 height 3
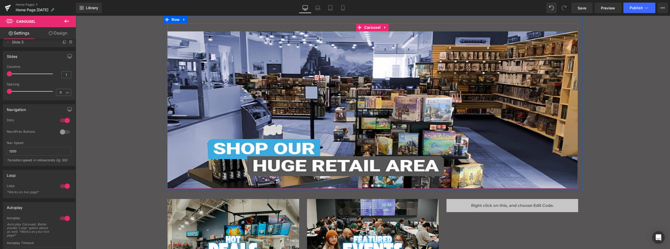
click at [359, 186] on span "Main content" at bounding box center [359, 185] width 3 height 3
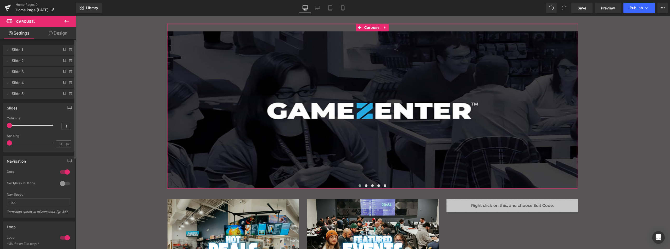
scroll to position [0, 0]
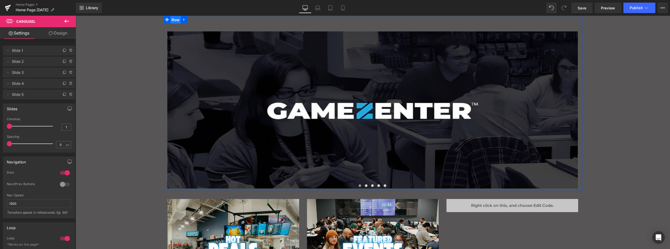
click at [174, 20] on span "Row" at bounding box center [175, 20] width 10 height 8
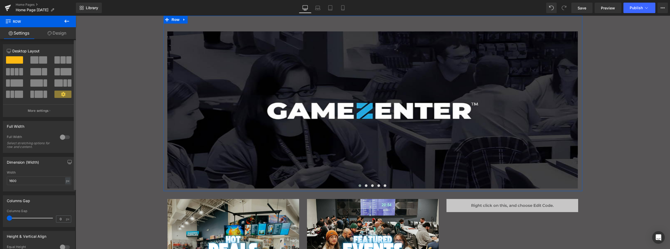
click at [64, 95] on span at bounding box center [62, 94] width 17 height 7
click at [41, 110] on p "More settings" at bounding box center [38, 110] width 21 height 5
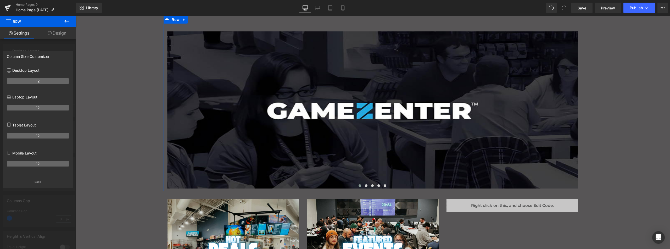
click at [42, 181] on button "Back" at bounding box center [38, 182] width 70 height 12
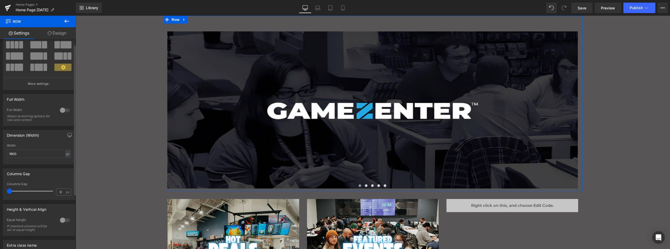
scroll to position [52, 0]
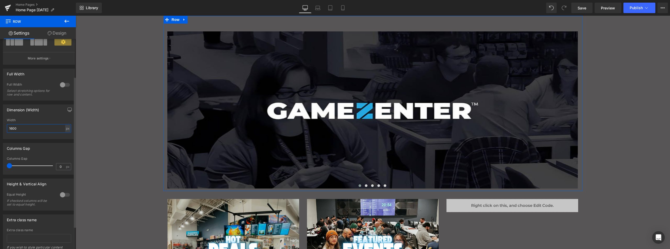
click at [29, 126] on input "1600" at bounding box center [39, 128] width 64 height 9
type input "1200"
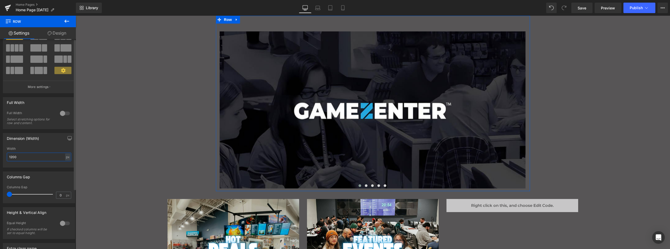
scroll to position [0, 0]
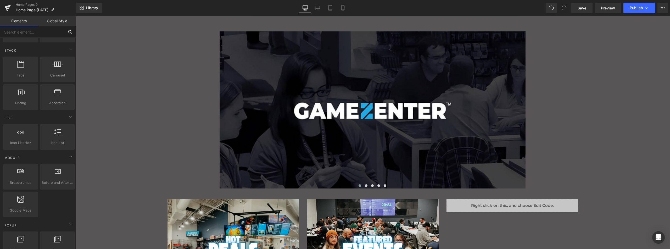
click at [55, 26] on input "text" at bounding box center [32, 32] width 64 height 12
click at [57, 23] on link "Global Style" at bounding box center [57, 21] width 38 height 10
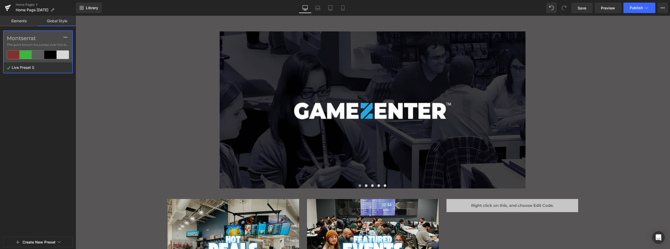
click at [35, 39] on label "Montserrat" at bounding box center [38, 38] width 62 height 6
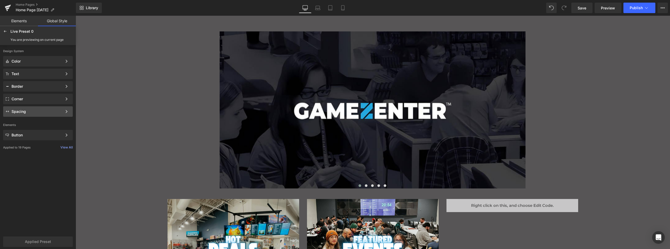
click at [27, 109] on div "Spacing" at bounding box center [38, 111] width 70 height 10
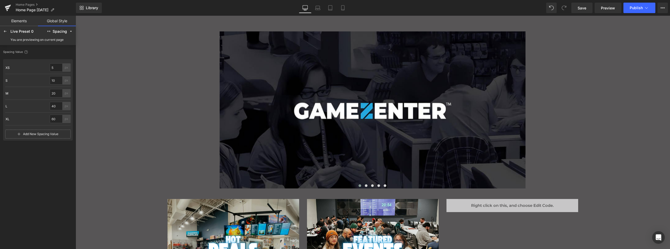
click at [25, 21] on link "Elements" at bounding box center [19, 21] width 38 height 10
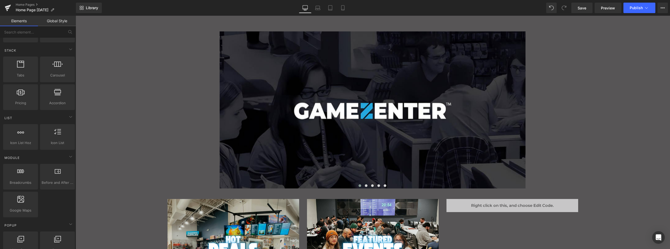
click at [58, 20] on link "Global Style" at bounding box center [57, 21] width 38 height 10
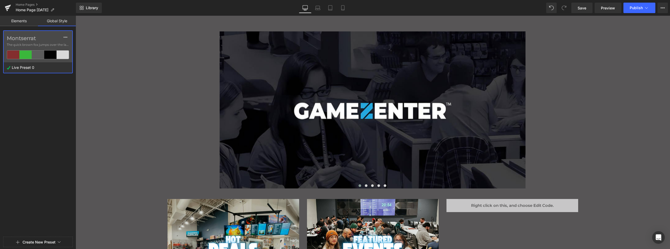
click at [24, 20] on link "Elements" at bounding box center [19, 21] width 38 height 10
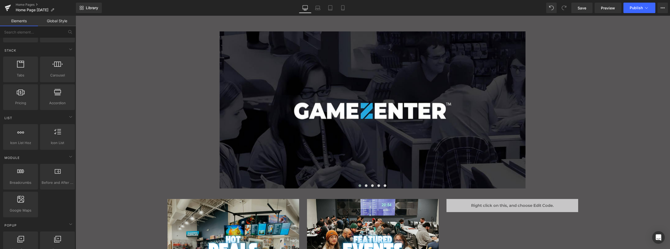
click at [664, 8] on icon at bounding box center [662, 8] width 4 height 4
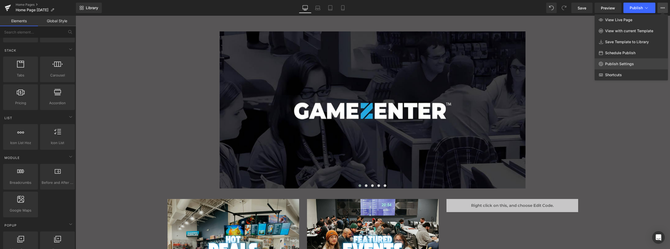
click at [626, 61] on span "Publish Settings" at bounding box center [619, 63] width 29 height 5
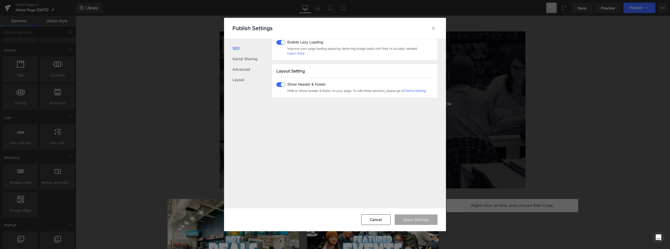
scroll to position [130, 0]
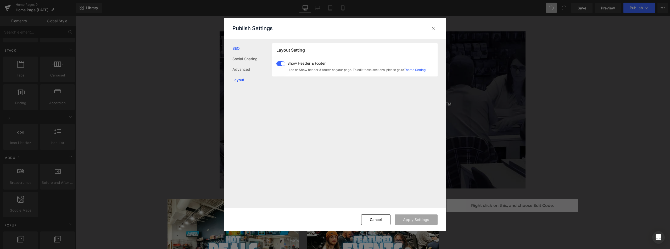
click at [242, 77] on link "Layout" at bounding box center [252, 80] width 40 height 10
click at [431, 27] on icon at bounding box center [433, 28] width 5 height 5
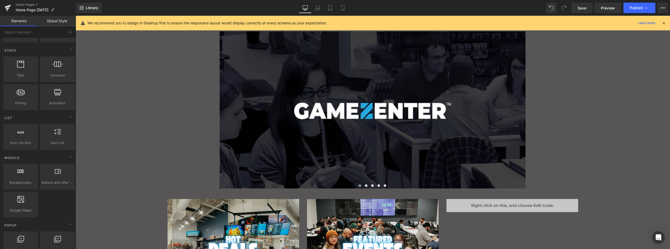
click at [307, 8] on icon at bounding box center [304, 7] width 5 height 5
click at [663, 22] on icon at bounding box center [663, 23] width 5 height 5
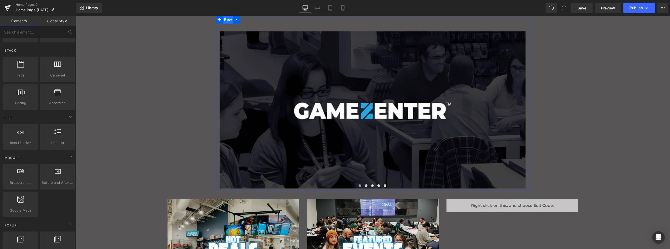
click at [228, 20] on span "Row" at bounding box center [228, 20] width 10 height 8
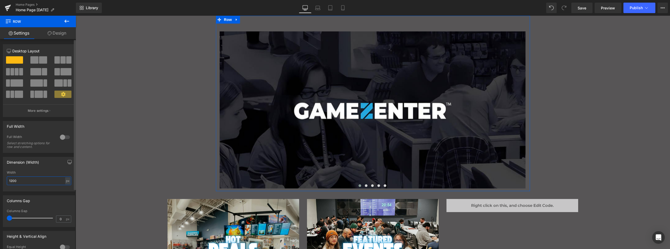
click at [31, 183] on input "1200" at bounding box center [39, 180] width 64 height 9
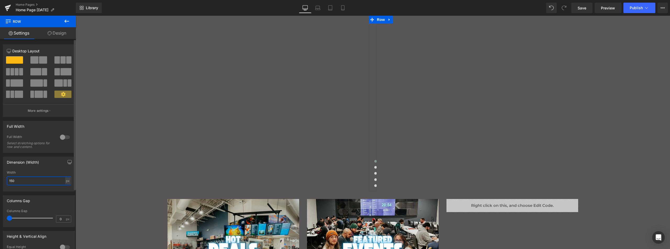
type input "1500"
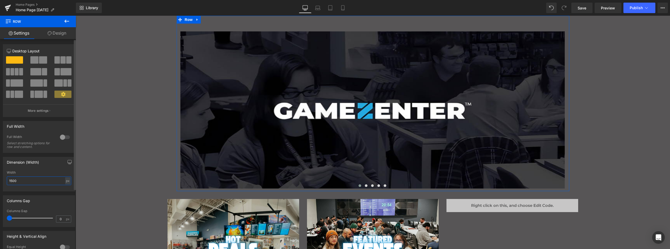
drag, startPoint x: 11, startPoint y: 181, endPoint x: 21, endPoint y: 181, distance: 9.7
click at [21, 181] on input "1500" at bounding box center [39, 180] width 64 height 9
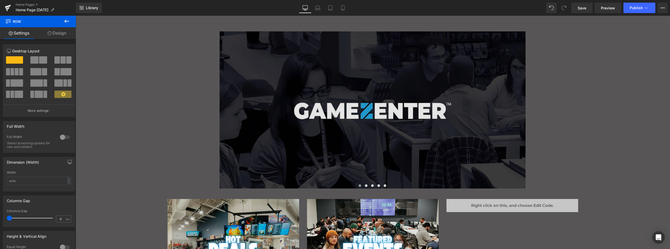
click at [320, 53] on img "Main content" at bounding box center [373, 109] width 306 height 157
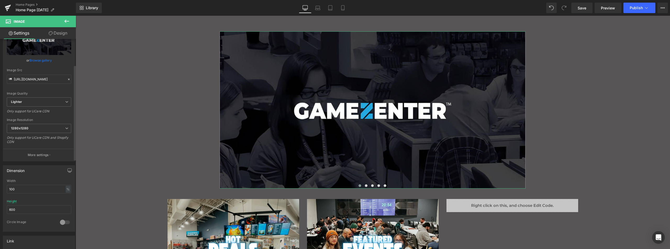
scroll to position [78, 0]
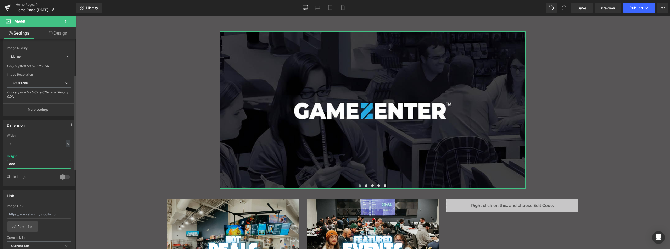
click at [41, 164] on input "600" at bounding box center [39, 164] width 64 height 9
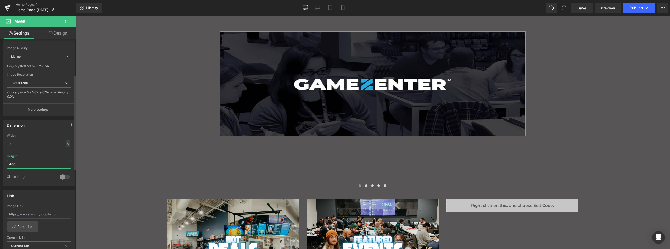
type input "400"
click at [39, 143] on input "100" at bounding box center [39, 143] width 64 height 9
click at [60, 135] on div "Width" at bounding box center [39, 136] width 64 height 4
click at [226, 19] on span "Row" at bounding box center [228, 20] width 10 height 8
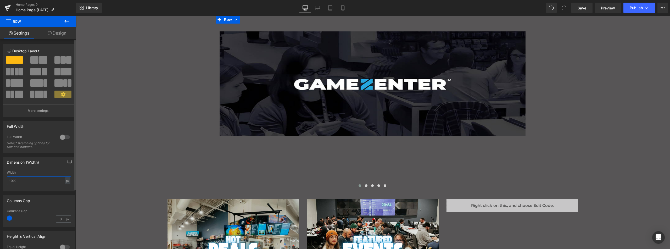
drag, startPoint x: 35, startPoint y: 181, endPoint x: 8, endPoint y: 182, distance: 26.2
click at [8, 182] on input "1200" at bounding box center [39, 180] width 64 height 9
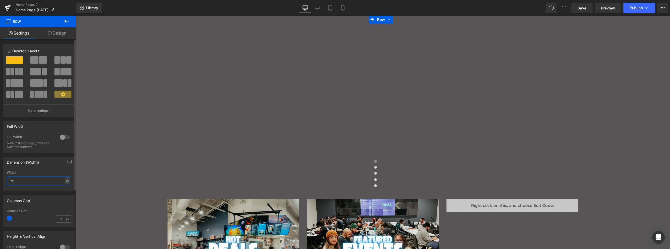
type input "1600"
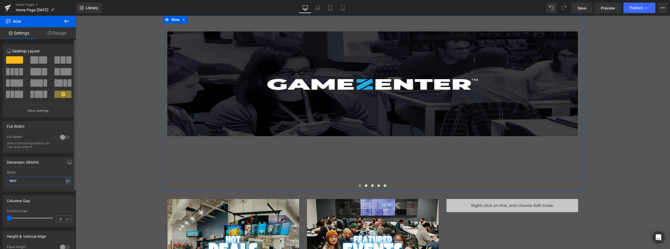
drag, startPoint x: 19, startPoint y: 181, endPoint x: 0, endPoint y: 181, distance: 18.6
click at [0, 182] on div "Dimension (Width) 1600px Width 1600 px % px" at bounding box center [39, 172] width 78 height 38
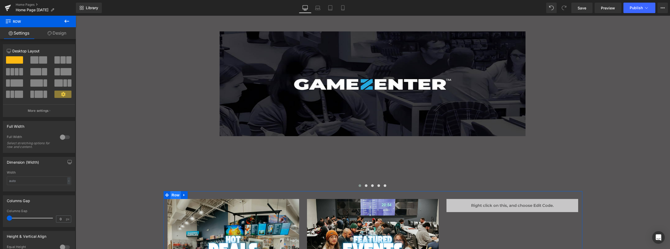
click at [170, 194] on span "Row" at bounding box center [175, 195] width 10 height 8
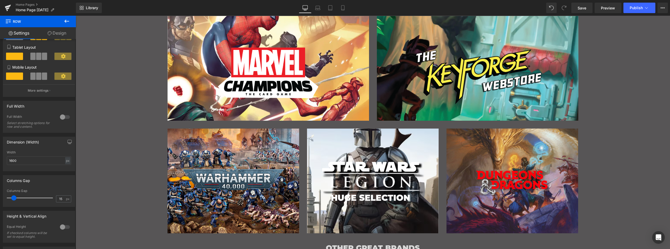
scroll to position [436, 0]
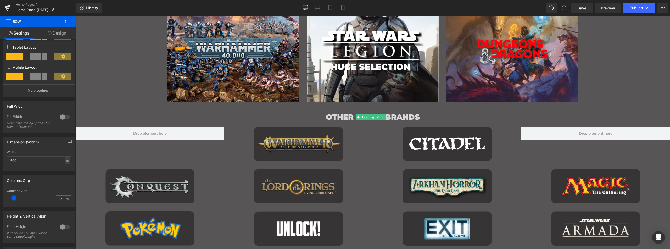
click at [278, 116] on h1 "OTHER GREAT BRANDS" at bounding box center [373, 117] width 594 height 9
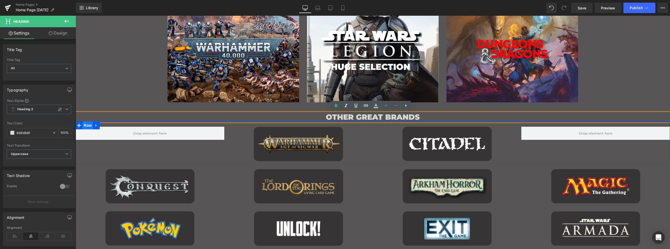
click at [86, 125] on span "Row" at bounding box center [87, 125] width 10 height 8
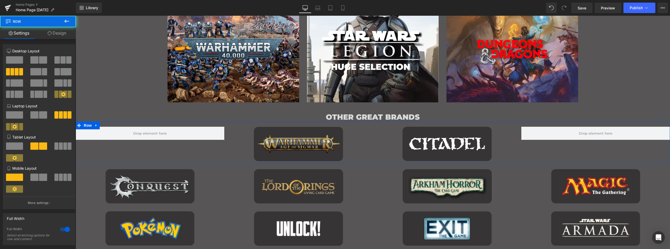
scroll to position [102, 0]
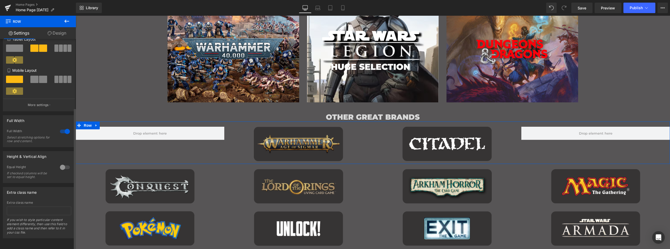
click at [63, 127] on div at bounding box center [65, 131] width 13 height 8
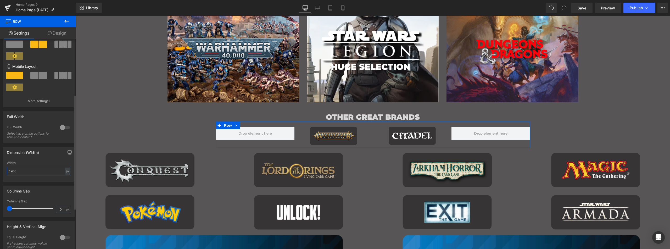
drag, startPoint x: 32, startPoint y: 171, endPoint x: 0, endPoint y: 173, distance: 32.3
click at [0, 173] on div "Dimension (Width) 1200px Width 1200 px % px" at bounding box center [39, 162] width 78 height 38
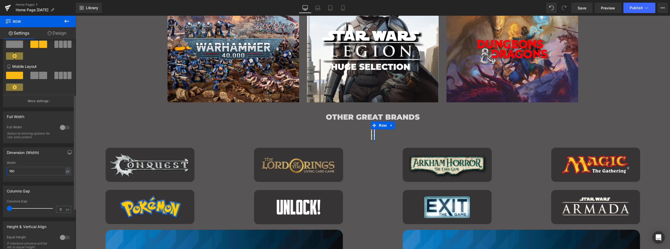
type input "1600"
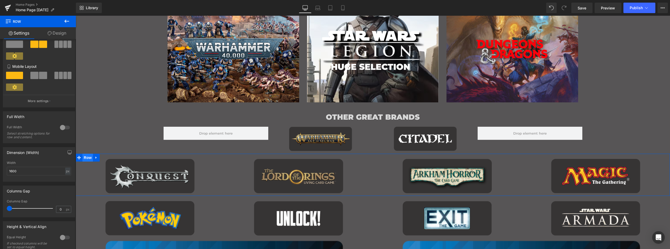
click at [85, 157] on span "Row" at bounding box center [87, 158] width 10 height 8
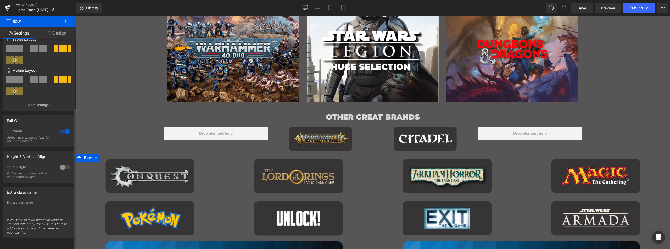
click at [66, 127] on div at bounding box center [65, 131] width 13 height 8
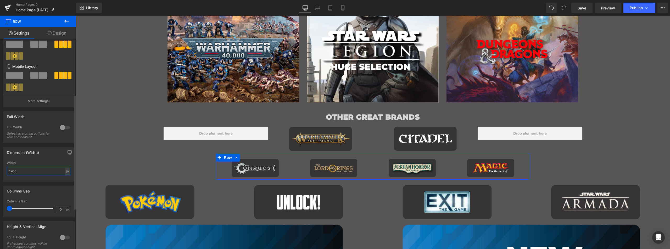
drag, startPoint x: 36, startPoint y: 170, endPoint x: 6, endPoint y: 172, distance: 30.7
click at [6, 172] on div "1200px Width 1200 px % px" at bounding box center [39, 171] width 72 height 20
type input "1600"
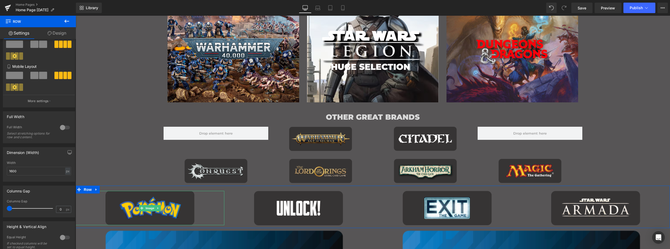
click at [214, 193] on link "Main content" at bounding box center [150, 208] width 149 height 34
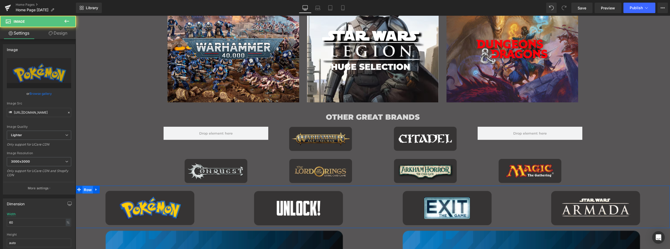
click at [82, 189] on span "Row" at bounding box center [87, 190] width 10 height 8
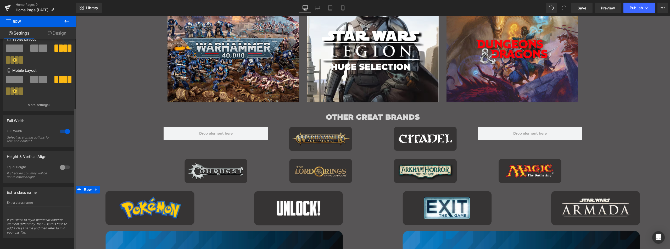
click at [62, 128] on div at bounding box center [65, 131] width 13 height 8
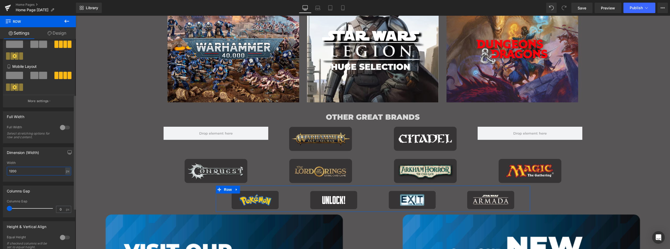
drag, startPoint x: 29, startPoint y: 168, endPoint x: 0, endPoint y: 171, distance: 28.9
click at [0, 171] on div "Dimension (Width) 1200px Width 1200 px % px" at bounding box center [39, 162] width 78 height 38
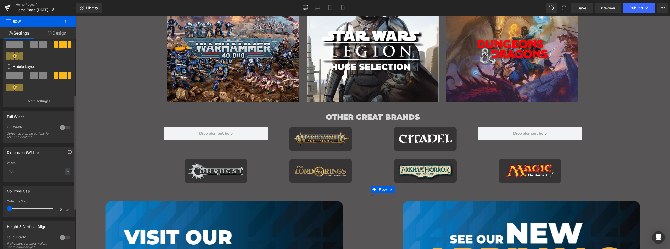
type input "1600"
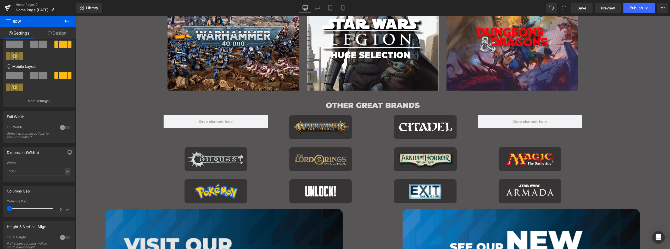
scroll to position [567, 0]
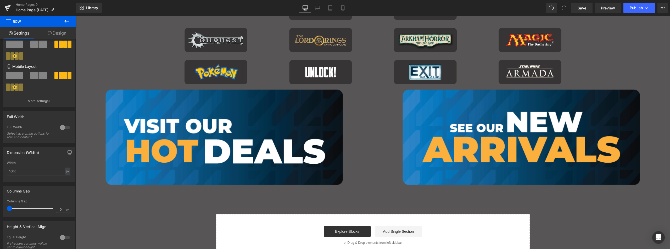
click at [92, 98] on link "Main content" at bounding box center [224, 136] width 297 height 95
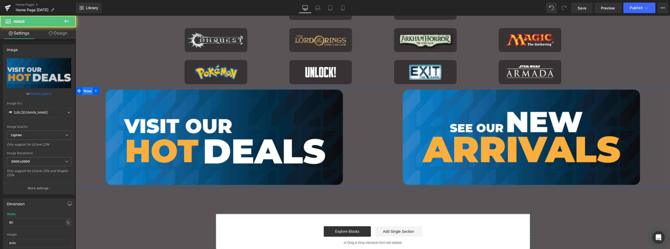
click at [87, 89] on span "Row" at bounding box center [87, 91] width 10 height 8
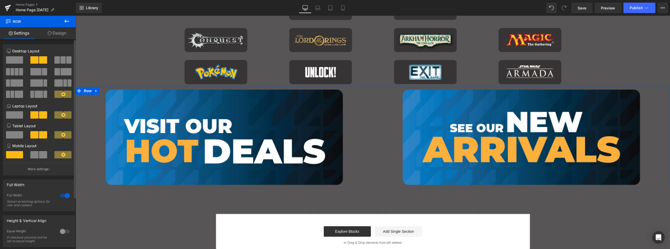
click at [62, 194] on div at bounding box center [65, 195] width 13 height 8
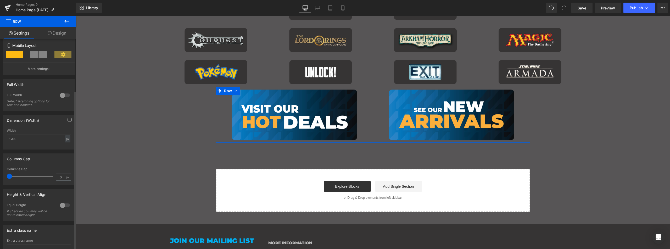
scroll to position [105, 0]
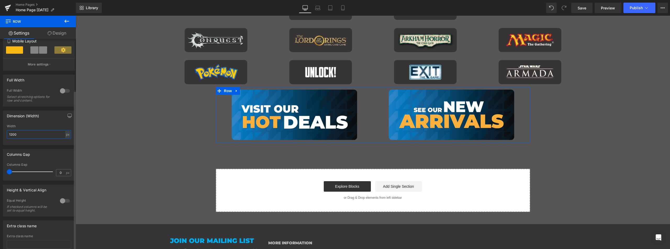
drag, startPoint x: 24, startPoint y: 133, endPoint x: 15, endPoint y: 133, distance: 9.2
click at [3, 135] on div "Dimension (Width) 1200px Width 1200 px % px" at bounding box center [39, 127] width 72 height 35
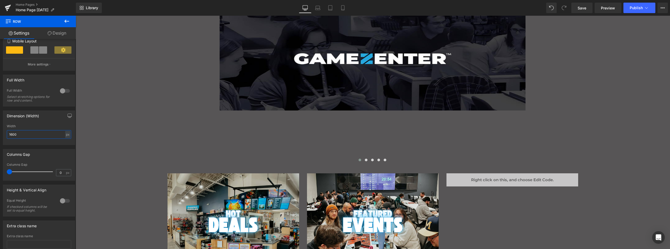
scroll to position [61, 0]
click at [320, 6] on icon at bounding box center [317, 7] width 5 height 5
type input "100"
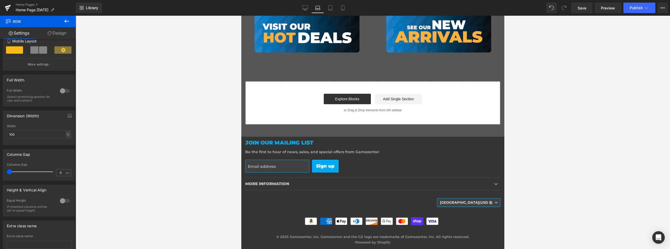
scroll to position [466, 0]
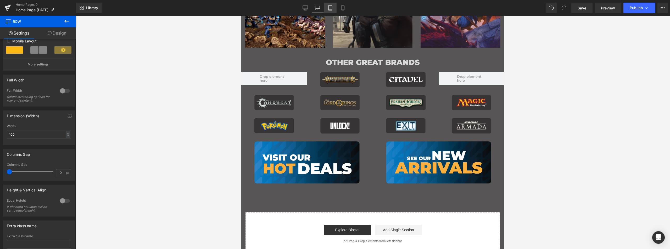
click at [331, 9] on icon at bounding box center [330, 9] width 4 height 0
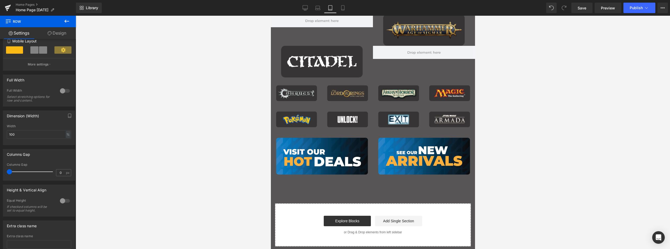
scroll to position [923, 0]
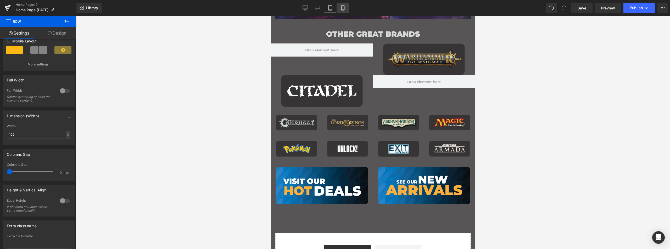
click at [345, 8] on icon at bounding box center [342, 7] width 5 height 5
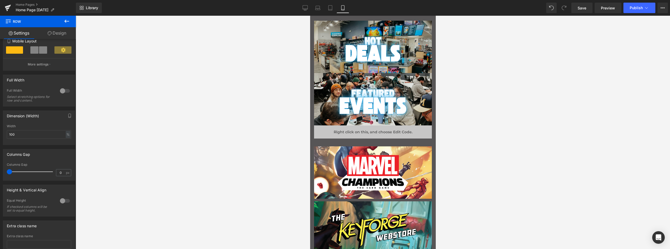
scroll to position [0, 0]
